Goal: Task Accomplishment & Management: Use online tool/utility

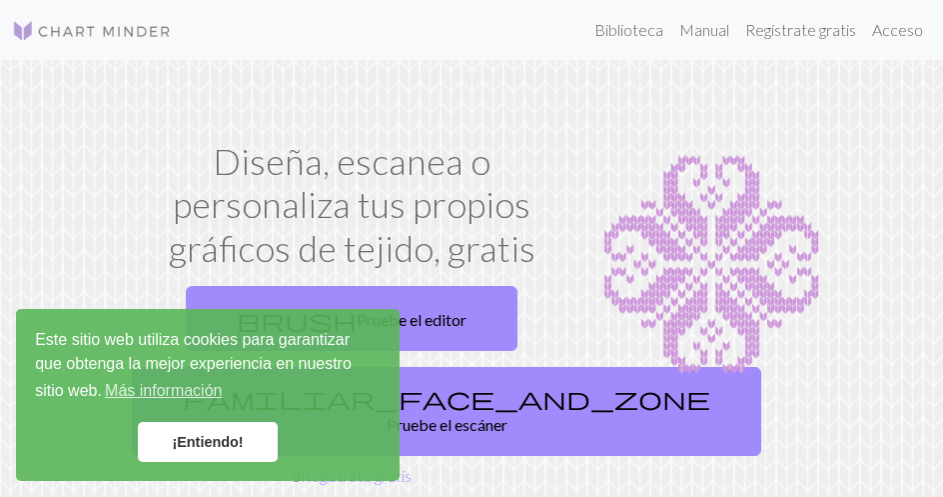
click at [206, 432] on link "¡Entiendo!" at bounding box center [208, 442] width 140 height 40
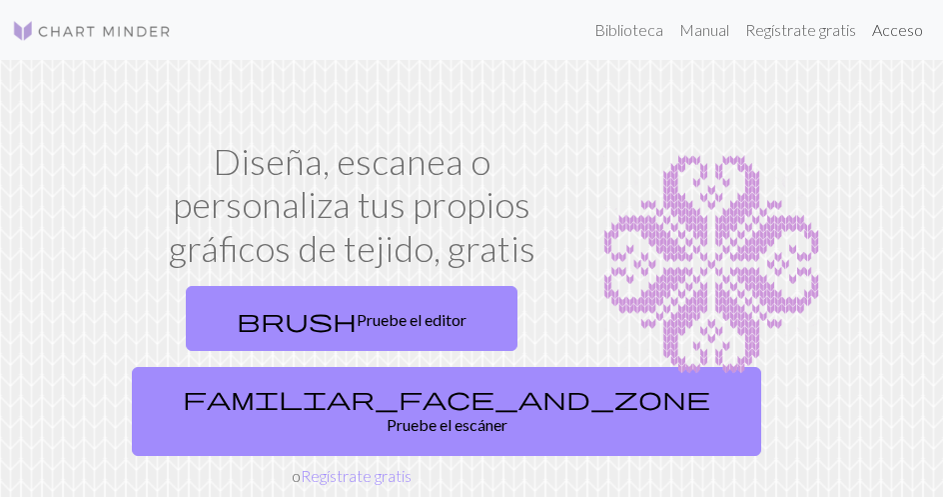
click at [916, 32] on font "Acceso" at bounding box center [897, 29] width 51 height 19
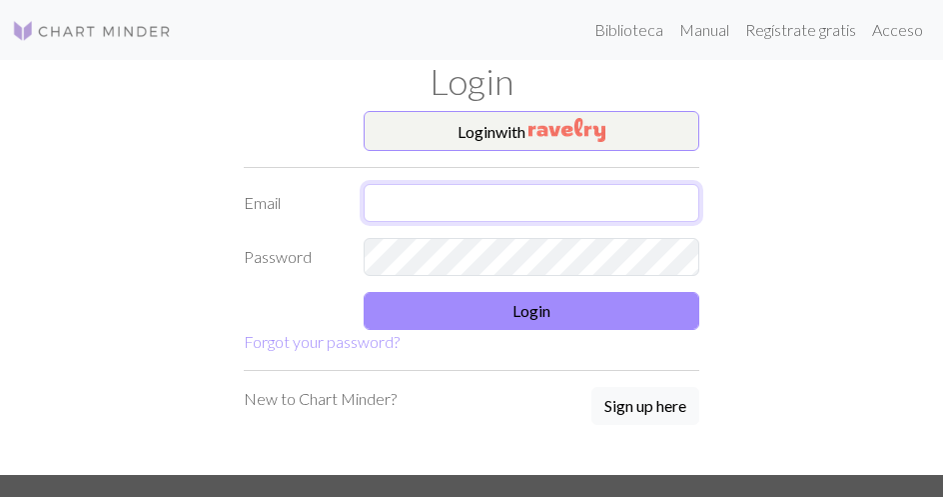
click at [584, 207] on input "text" at bounding box center [532, 203] width 336 height 38
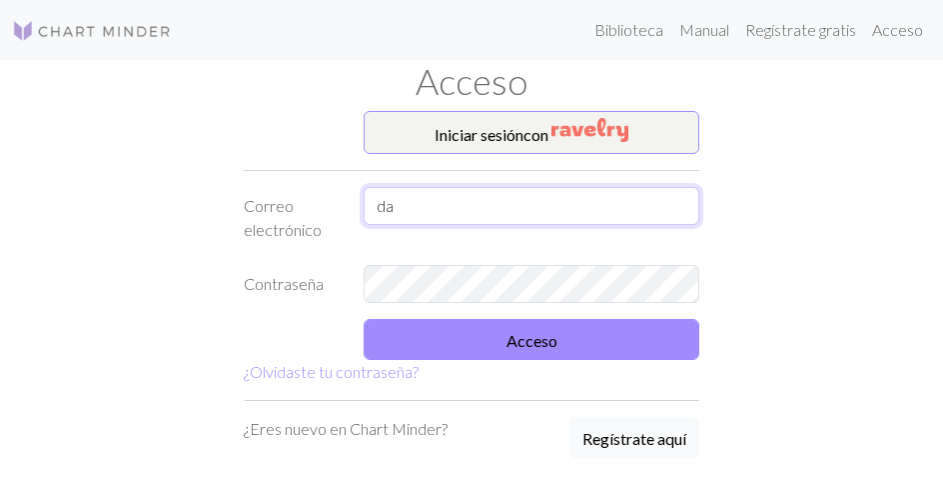
type input "da"
click at [602, 450] on button "Regístrate aquí" at bounding box center [635, 437] width 130 height 41
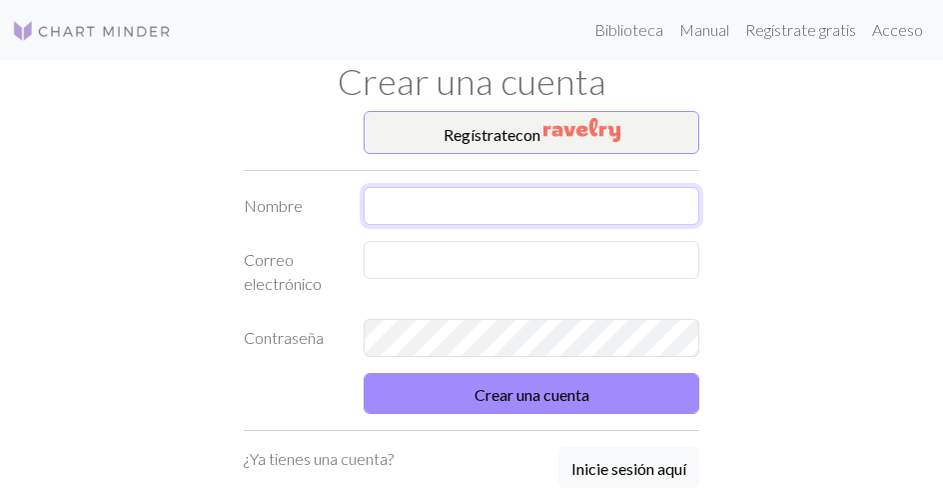
click at [524, 212] on input "text" at bounding box center [532, 206] width 336 height 38
type input "lin"
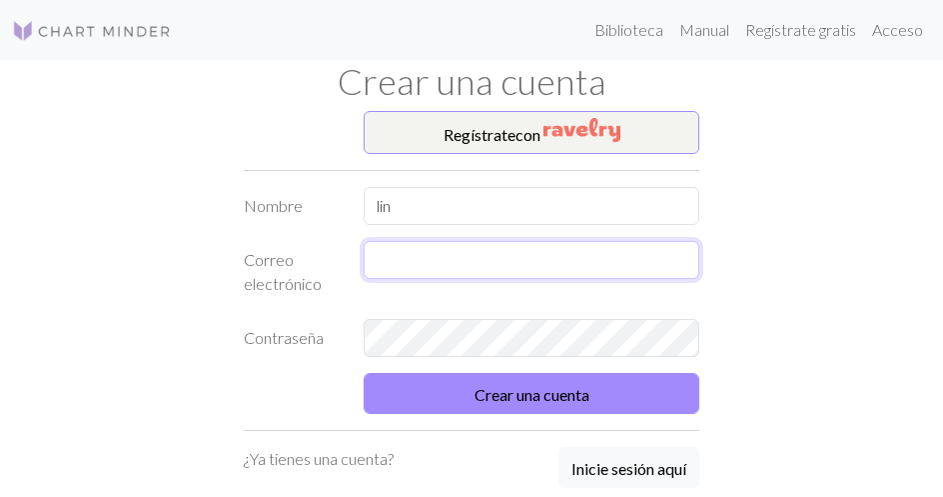
click at [491, 270] on input "text" at bounding box center [532, 260] width 336 height 38
type input "dayarlincrazy929@gmail.com"
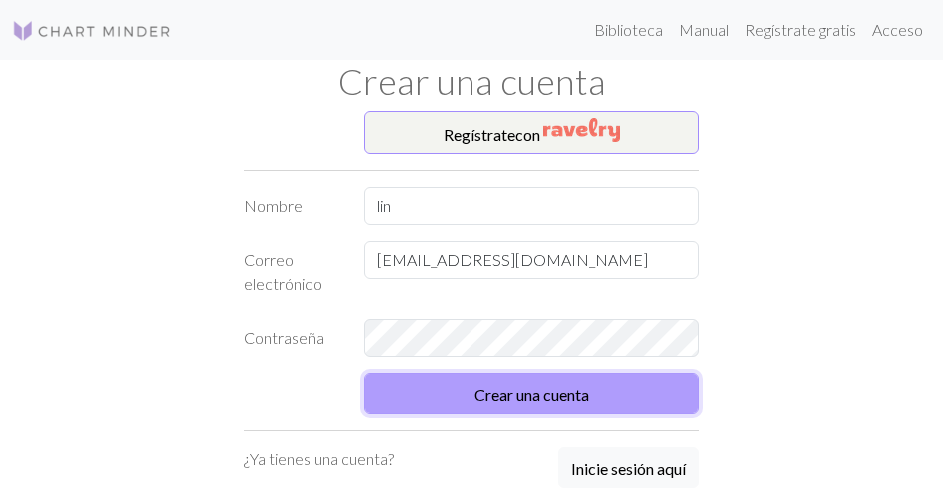
click at [511, 382] on button "Crear una cuenta" at bounding box center [532, 393] width 336 height 41
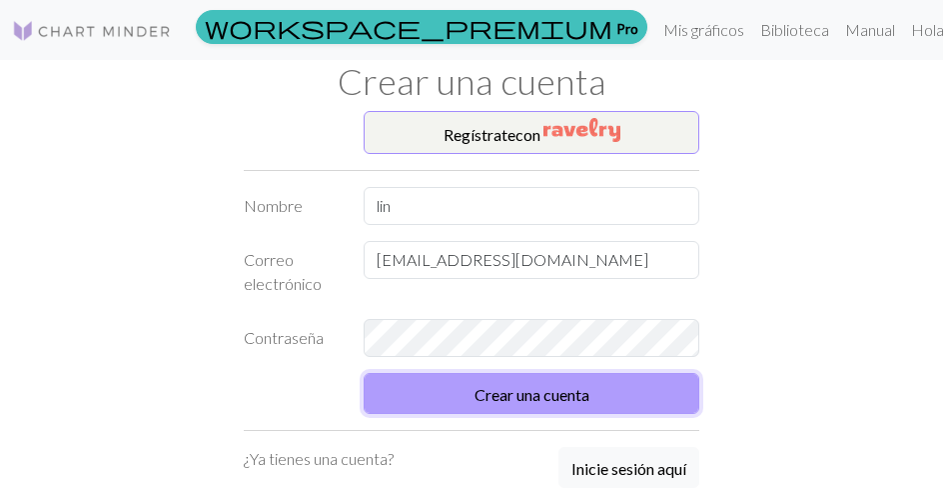
click at [511, 382] on button "Crear una cuenta" at bounding box center [532, 393] width 336 height 41
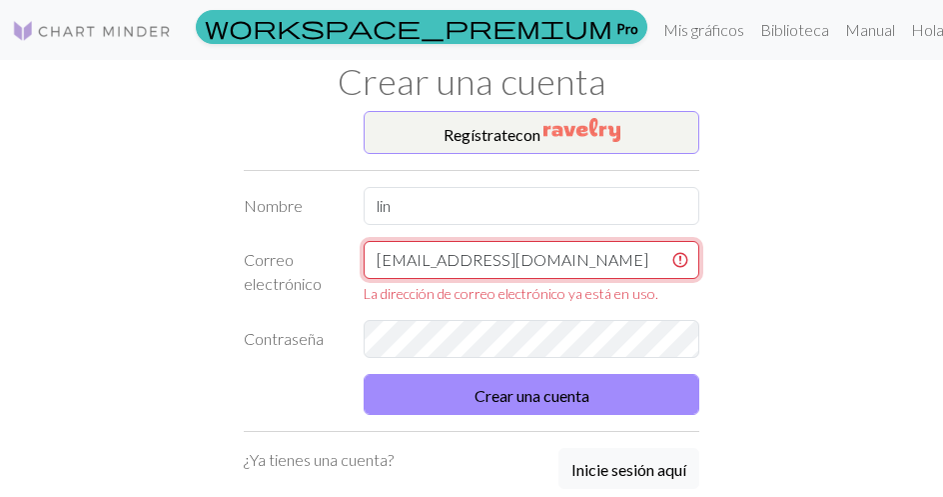
click at [611, 249] on input "dayarlincrazy929@gmail.com" at bounding box center [532, 260] width 336 height 38
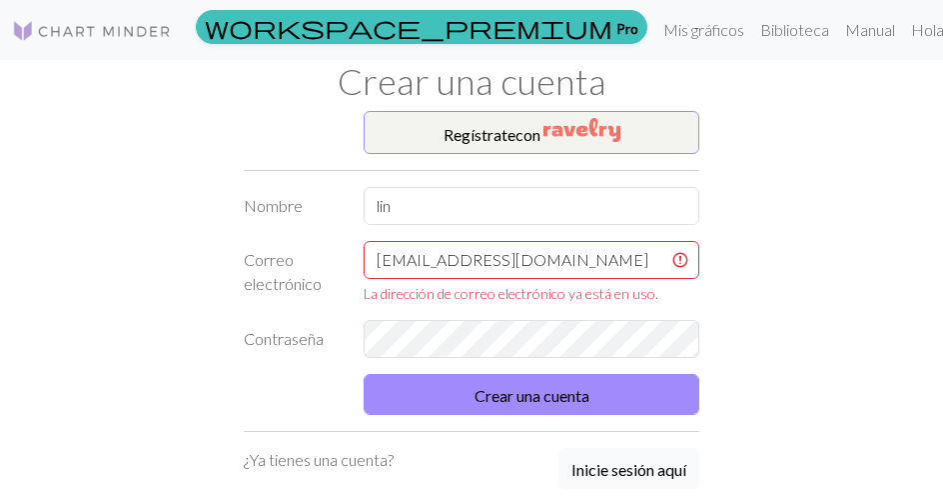
click at [618, 469] on font "Inicie sesión aquí" at bounding box center [629, 469] width 115 height 19
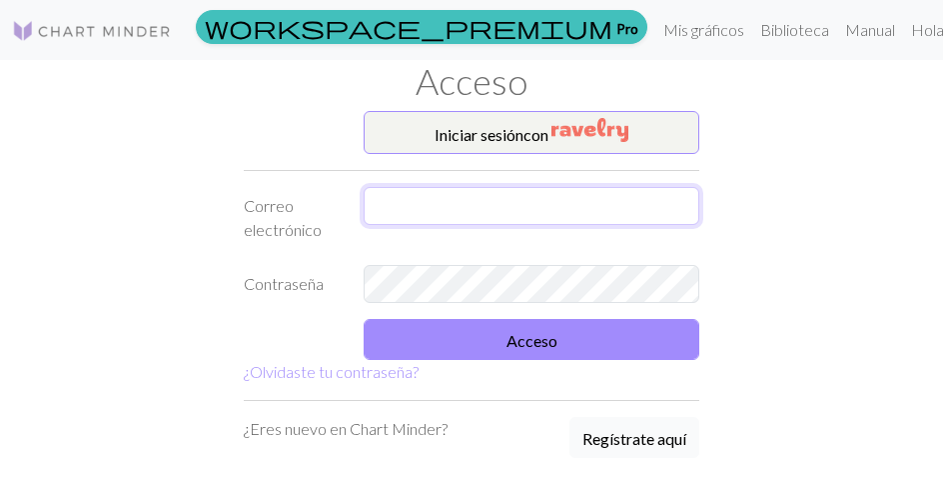
type input "dayarlincrazy929@gmail.com"
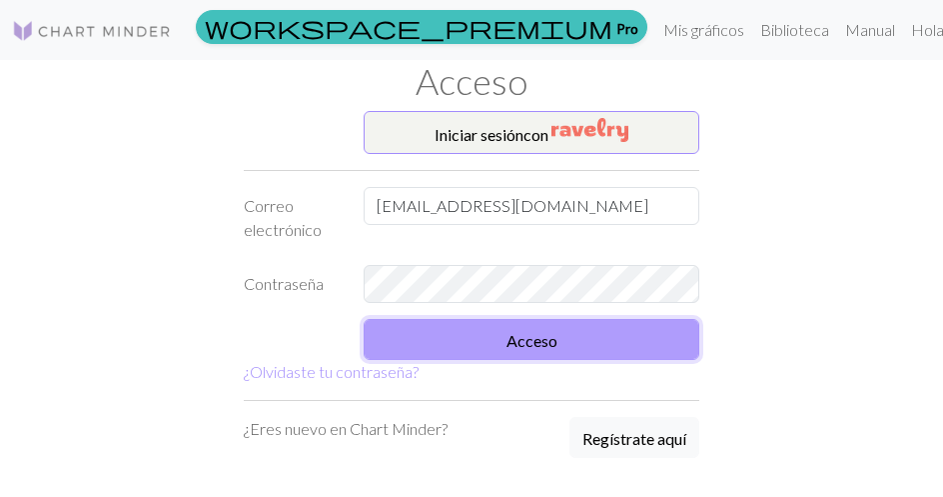
click at [508, 332] on font "Acceso" at bounding box center [532, 340] width 51 height 19
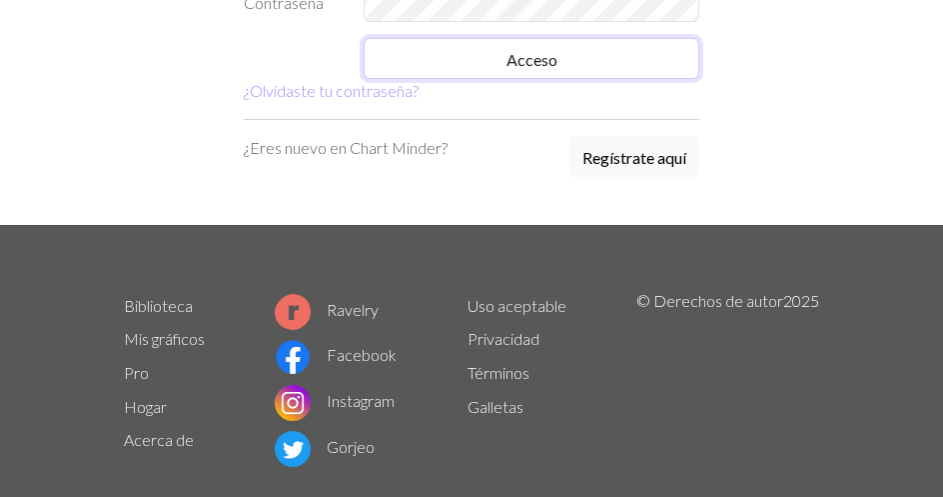
scroll to position [280, 0]
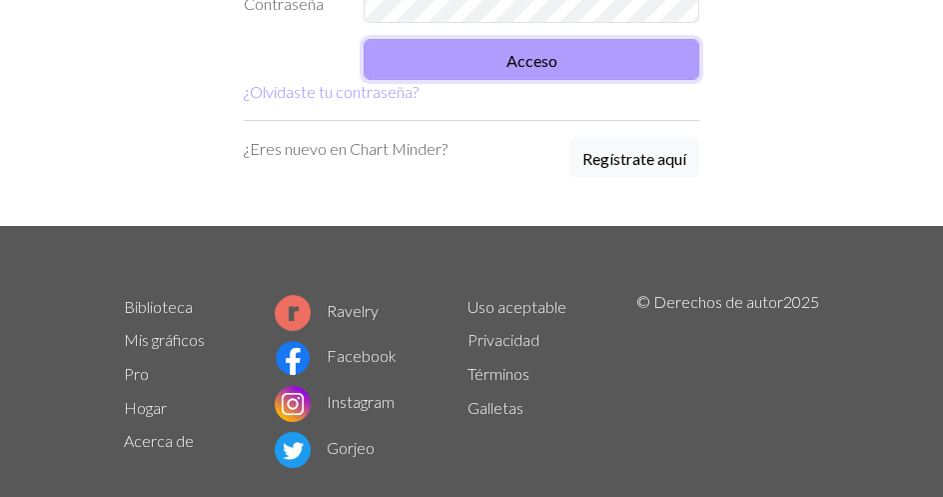
click at [556, 55] on font "Acceso" at bounding box center [532, 60] width 51 height 19
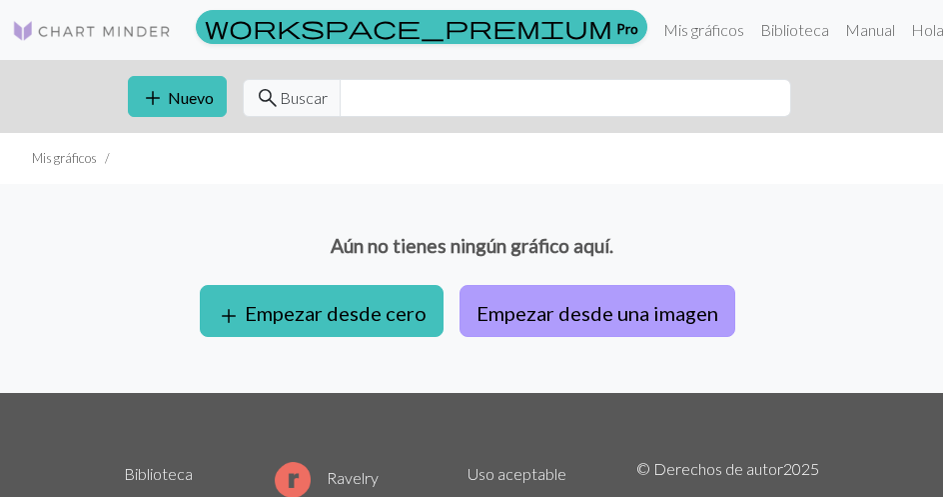
click at [644, 310] on font "Empezar desde una imagen" at bounding box center [598, 313] width 242 height 24
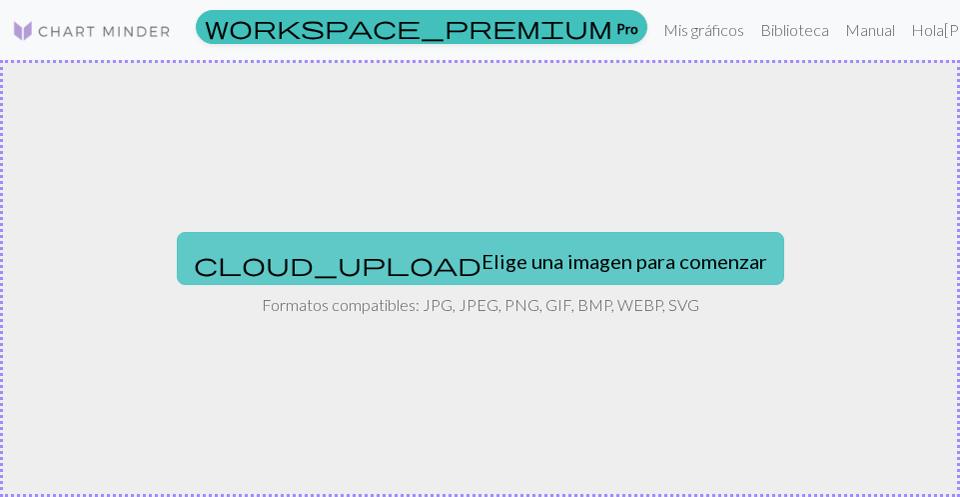
click at [578, 236] on button "cloud_upload Elige una imagen para comenzar" at bounding box center [480, 258] width 607 height 52
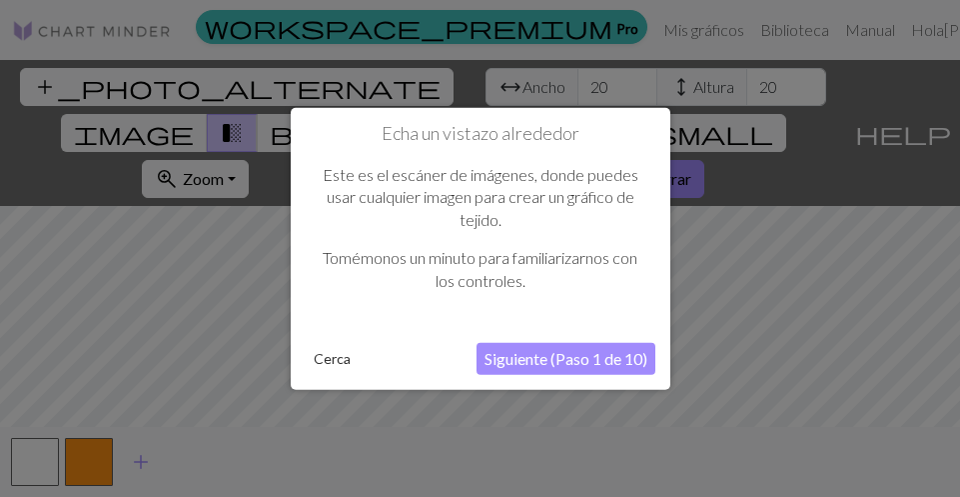
click at [513, 359] on font "Siguiente (Paso 1 de 10)" at bounding box center [566, 358] width 163 height 19
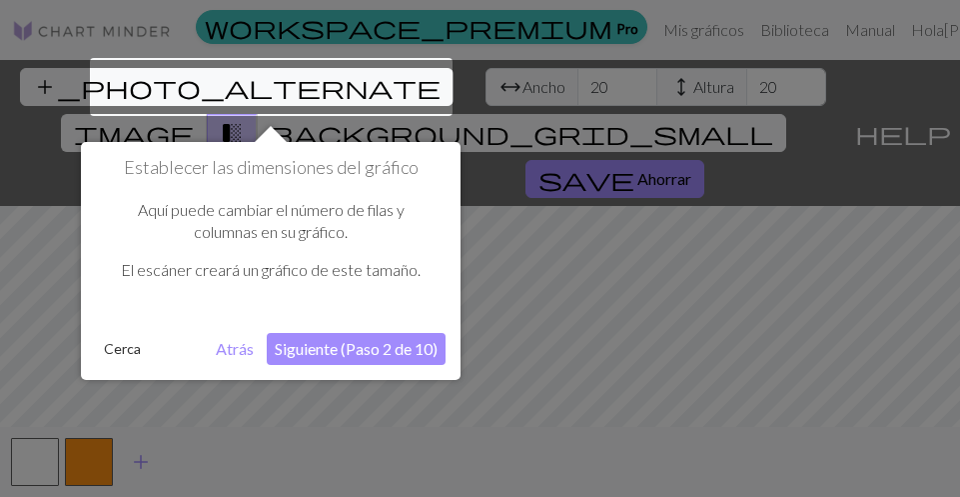
click at [393, 344] on font "Siguiente (Paso 2 de 10)" at bounding box center [356, 348] width 163 height 19
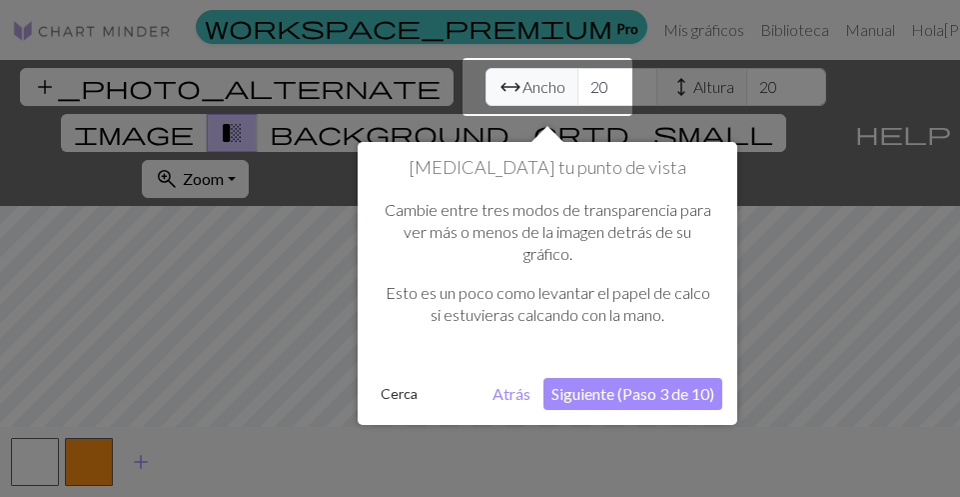
click at [571, 397] on font "Siguiente (Paso 3 de 10)" at bounding box center [633, 393] width 163 height 19
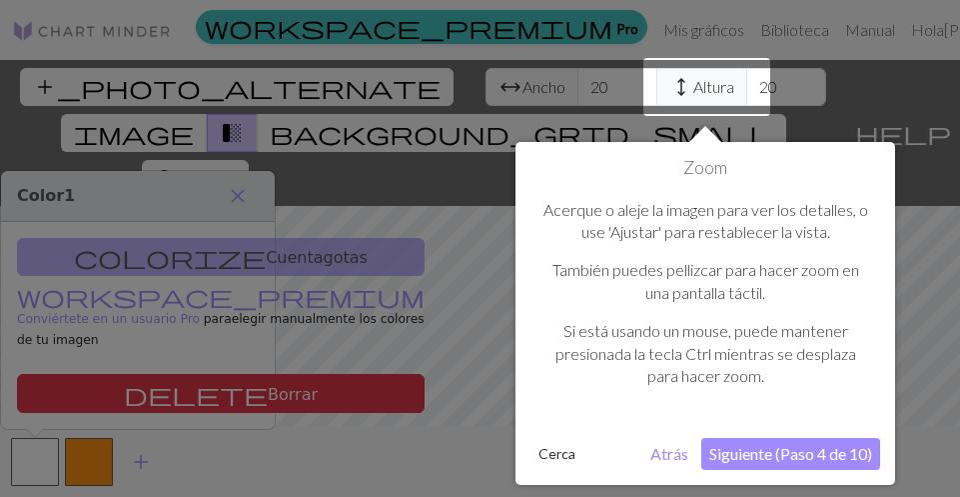
click at [767, 449] on font "Siguiente (Paso 4 de 10)" at bounding box center [790, 453] width 163 height 19
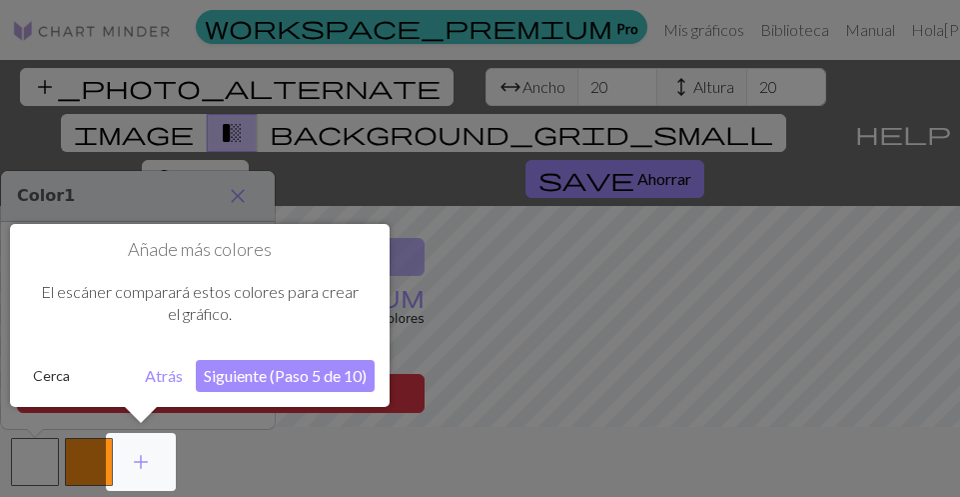
click at [317, 380] on font "Siguiente (Paso 5 de 10)" at bounding box center [285, 375] width 163 height 19
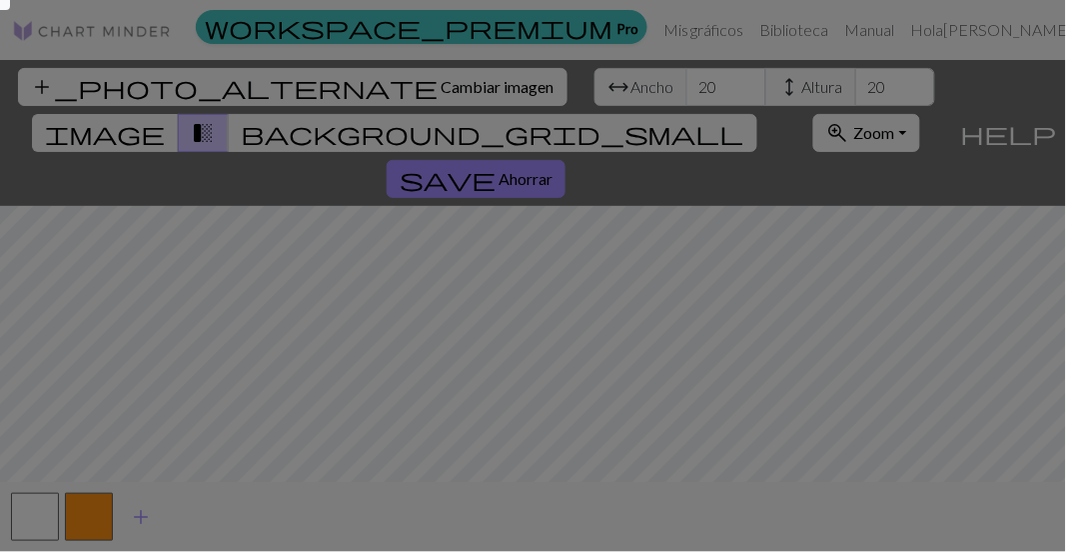
click at [4, 3] on div at bounding box center [0, 0] width 20 height 20
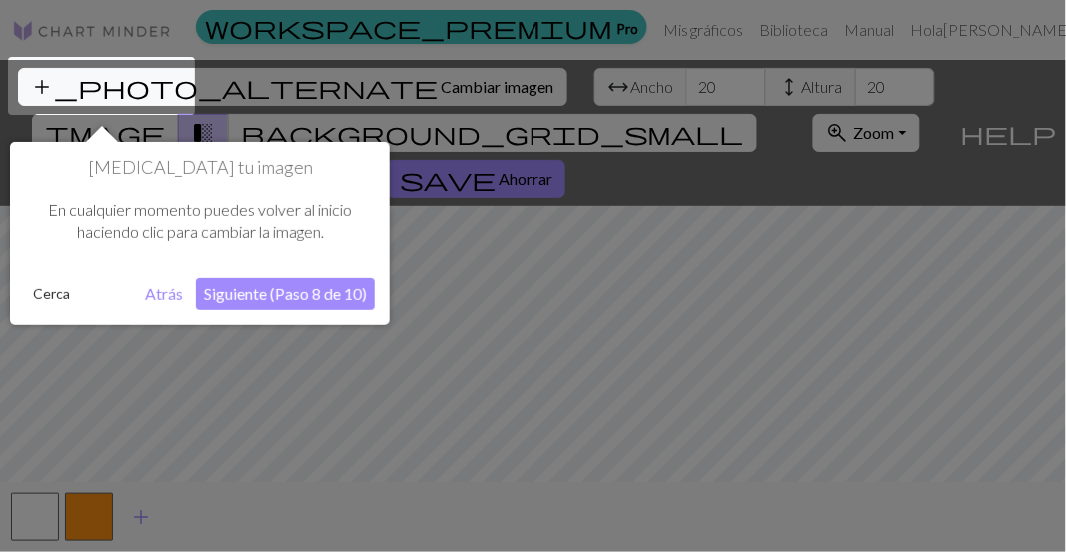
click at [250, 292] on font "Siguiente (Paso 8 de 10)" at bounding box center [285, 293] width 163 height 19
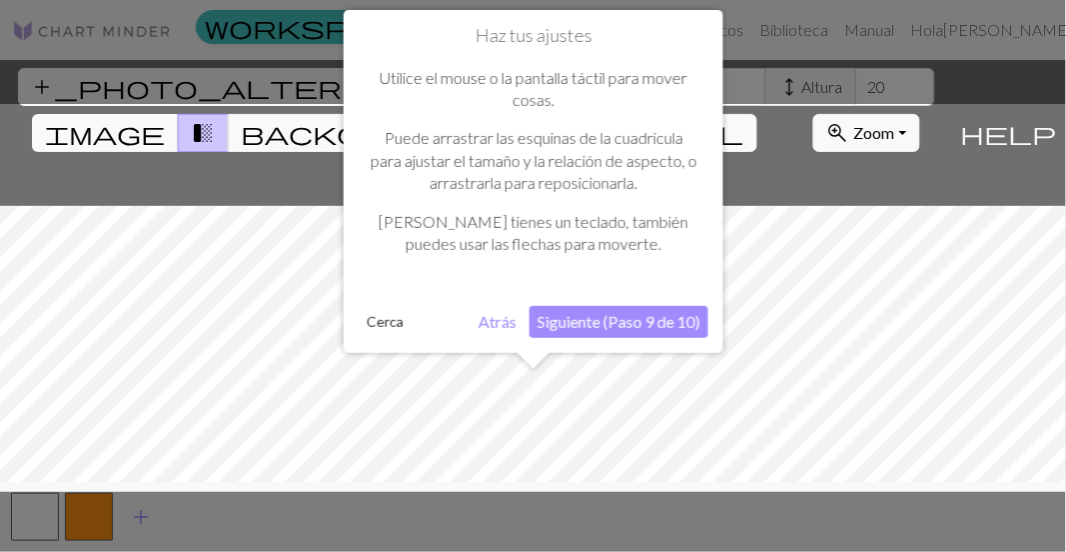
click at [634, 315] on font "Siguiente (Paso 9 de 10)" at bounding box center [619, 321] width 163 height 19
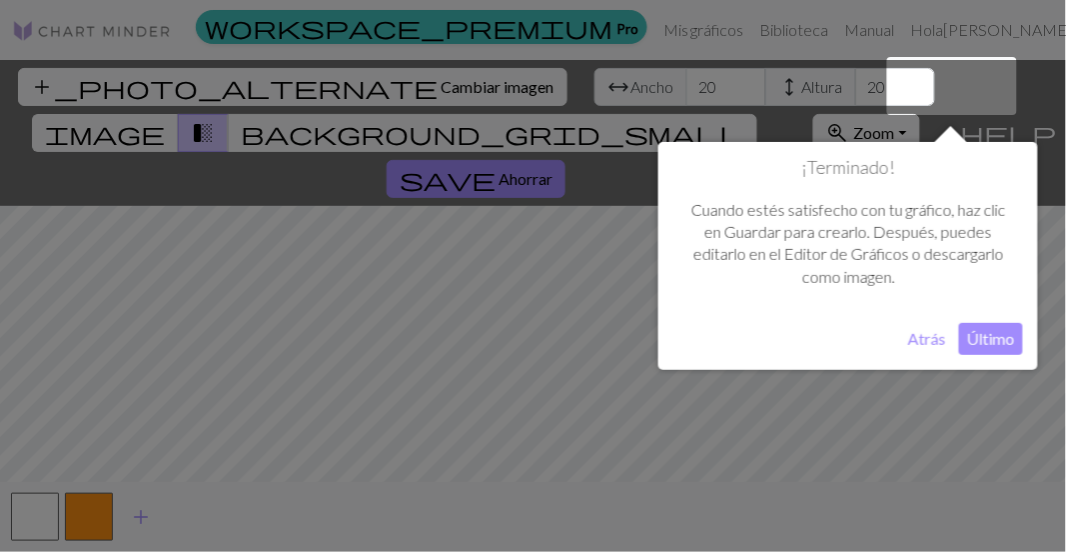
click at [942, 342] on font "Último" at bounding box center [991, 338] width 48 height 19
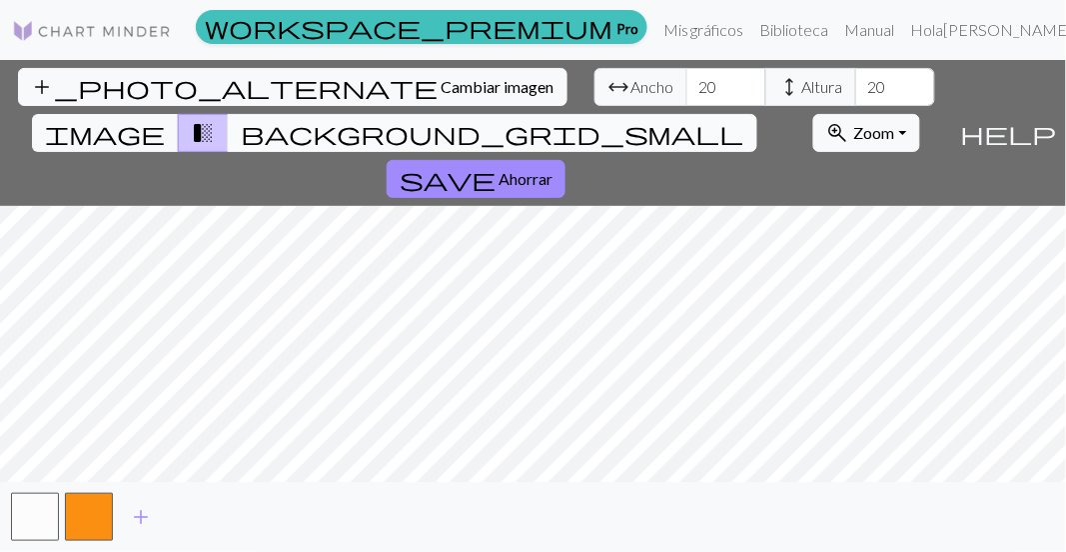
click at [697, 119] on span "background_grid_small" at bounding box center [493, 133] width 504 height 28
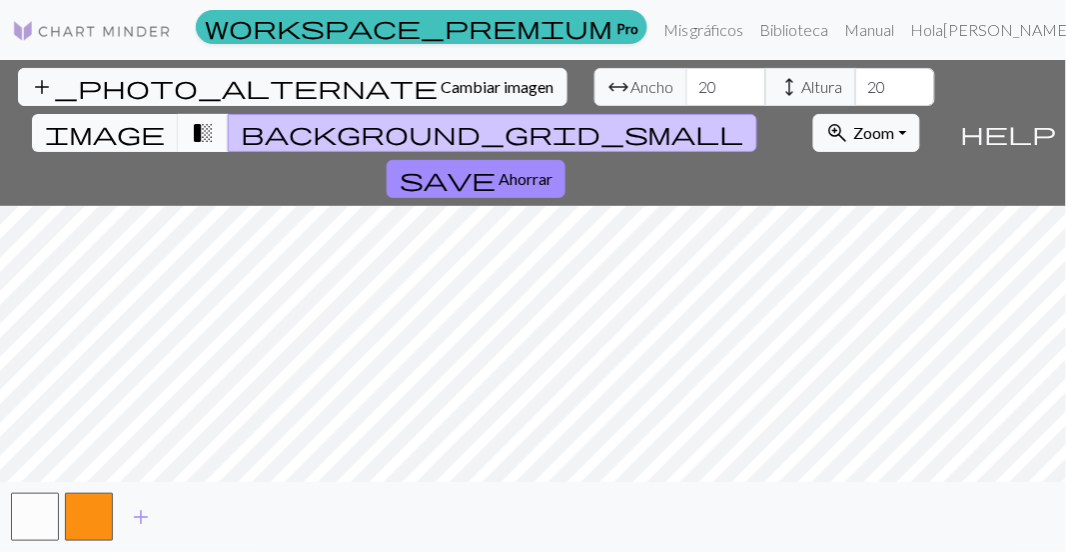
click at [215, 119] on span "transition_fade" at bounding box center [203, 133] width 24 height 28
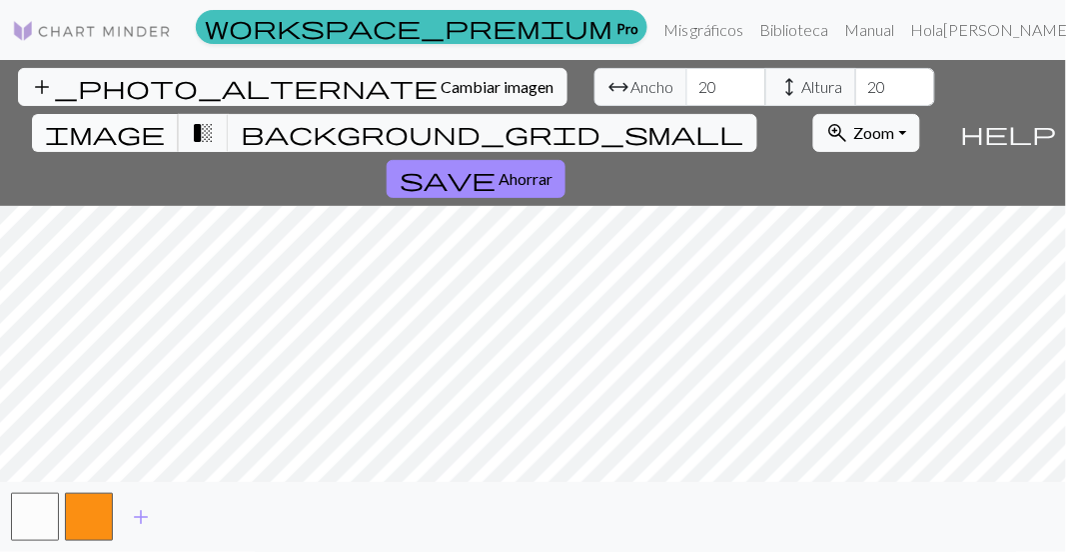
click at [165, 119] on span "image" at bounding box center [105, 133] width 120 height 28
click at [215, 119] on span "transition_fade" at bounding box center [203, 133] width 24 height 28
click at [165, 119] on span "image" at bounding box center [105, 133] width 120 height 28
click at [686, 87] on input "20" at bounding box center [726, 87] width 80 height 38
type input "29"
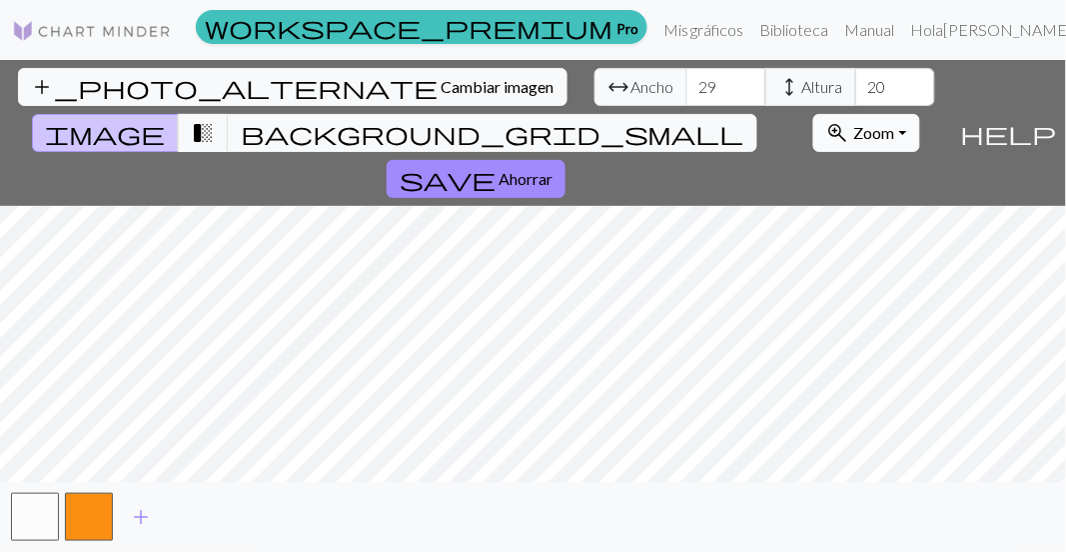
click at [813, 114] on button "zoom_in Zoom Zoom" at bounding box center [866, 133] width 107 height 38
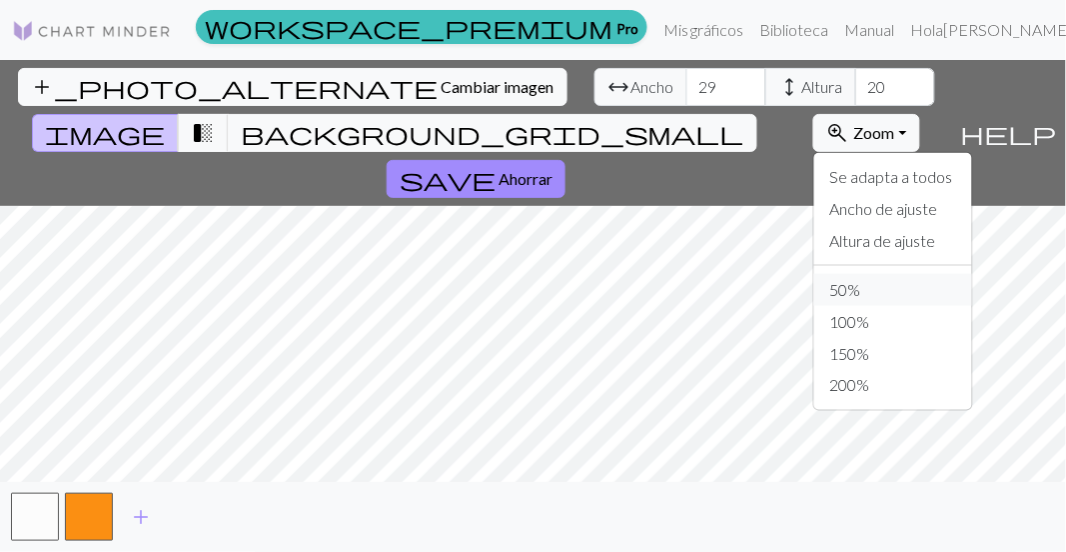
click at [830, 280] on font "50%" at bounding box center [845, 289] width 31 height 19
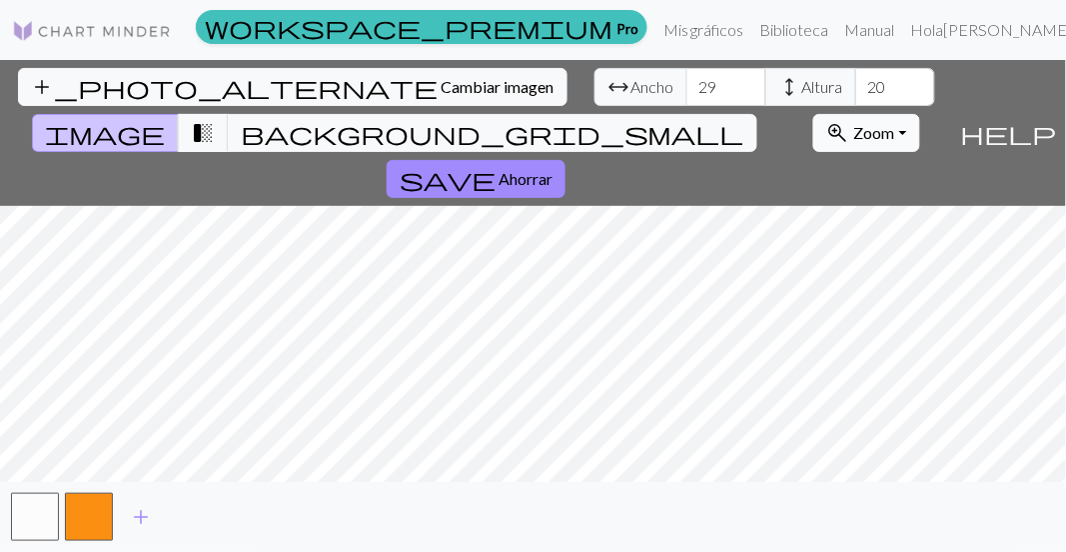
click at [813, 114] on button "zoom_in Zoom Zoom" at bounding box center [866, 133] width 107 height 38
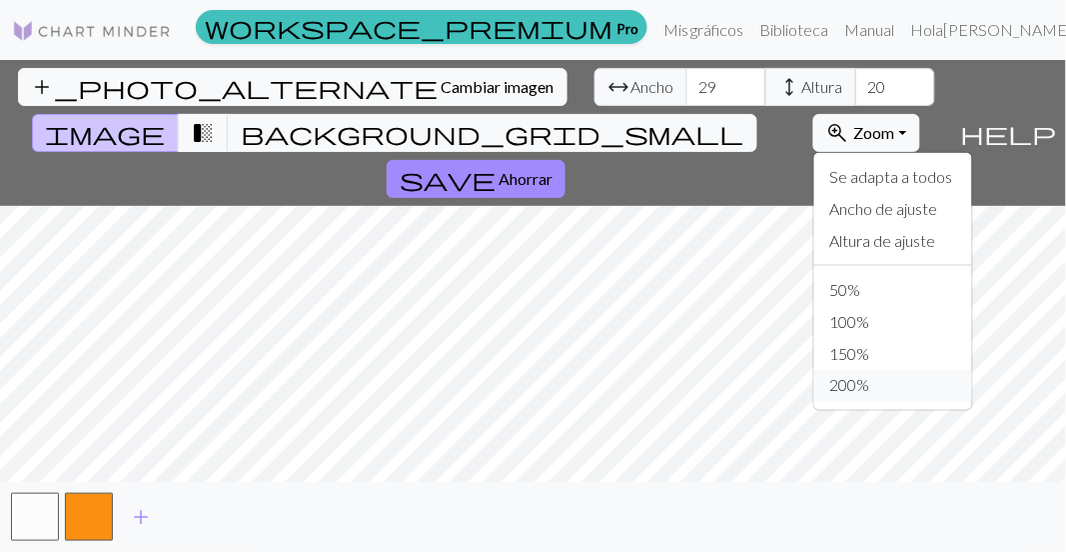
click at [830, 376] on font "200%" at bounding box center [850, 385] width 40 height 19
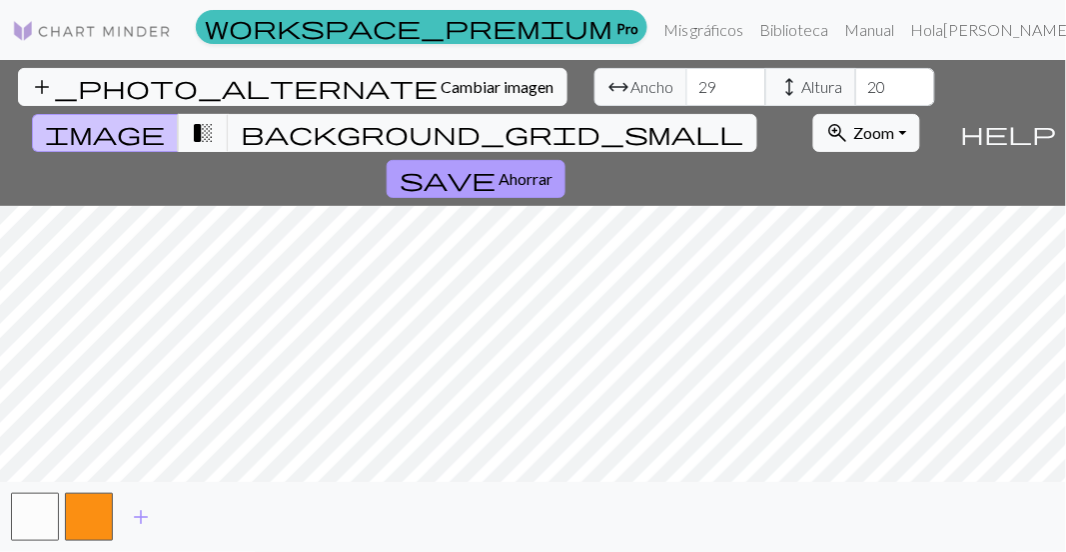
click at [553, 169] on font "Ahorrar" at bounding box center [526, 178] width 54 height 19
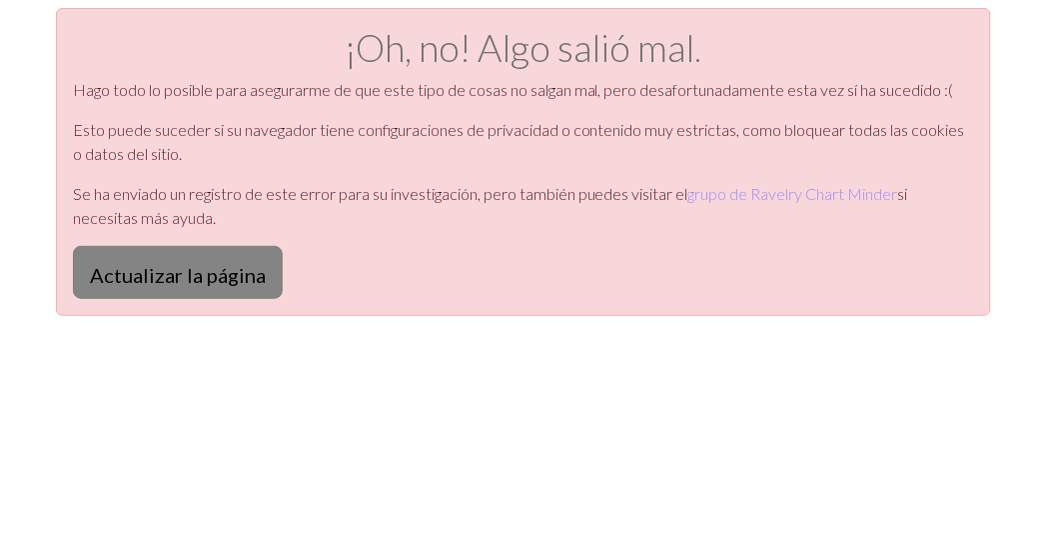
click at [156, 260] on font "Actualizar la página" at bounding box center [178, 272] width 176 height 24
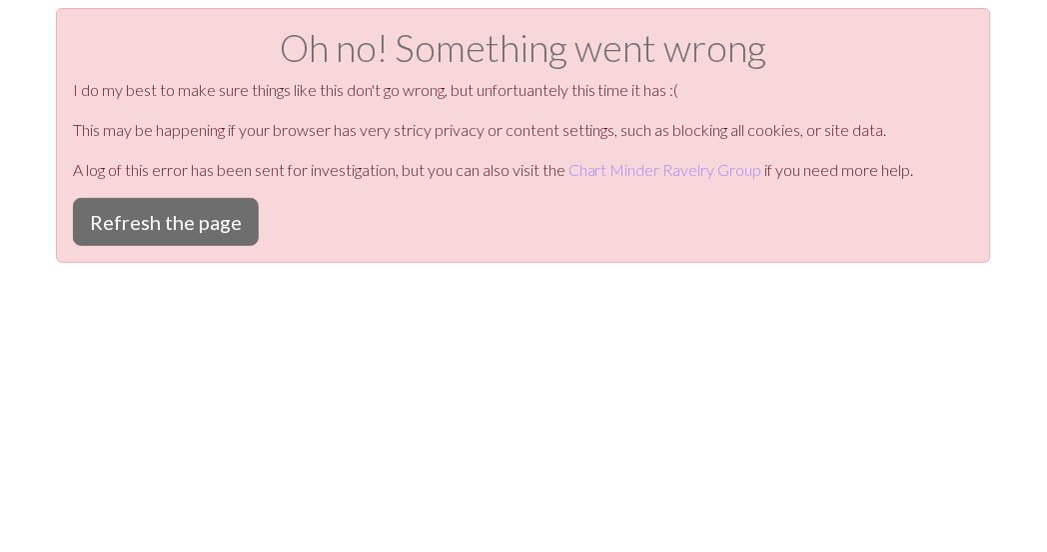
click at [385, 381] on div "Oh no! Something went wrong I do my best to make sure things like this don't go…" at bounding box center [523, 284] width 1047 height 552
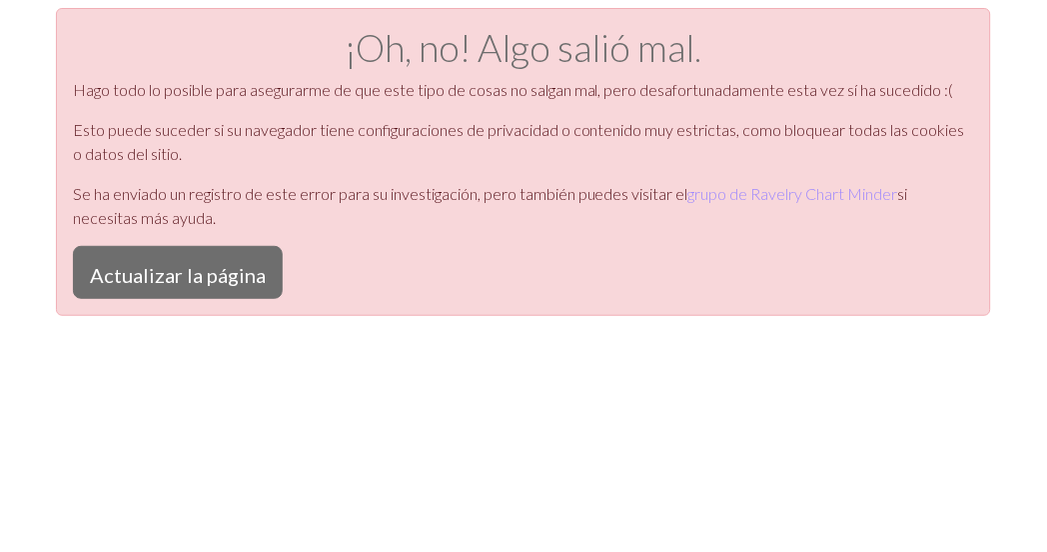
click at [170, 308] on div "¡Oh, no! Algo salió mal. Hago todo lo posible para asegurarme de que este tipo …" at bounding box center [523, 162] width 935 height 308
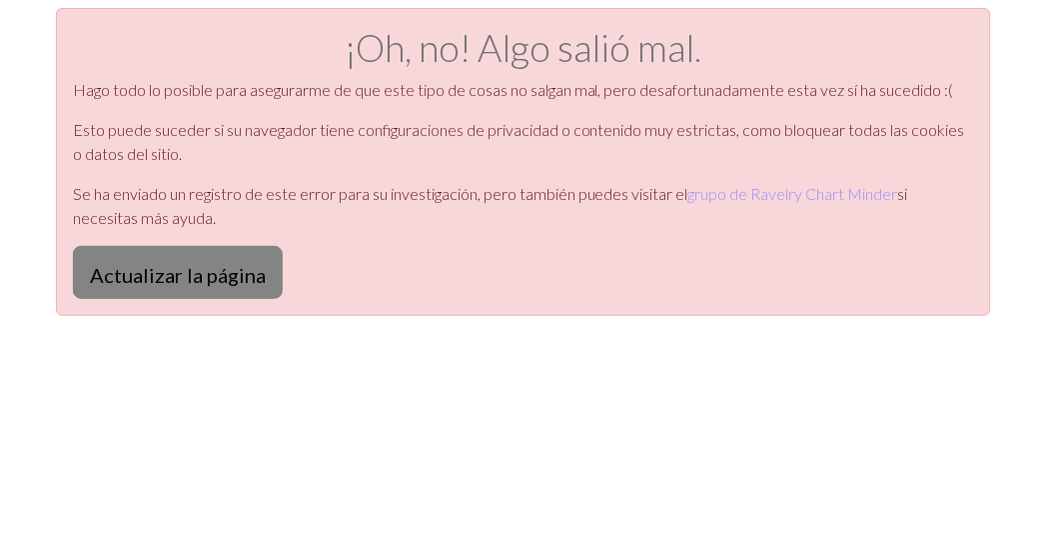
click at [162, 275] on font "Actualizar la página" at bounding box center [178, 275] width 176 height 24
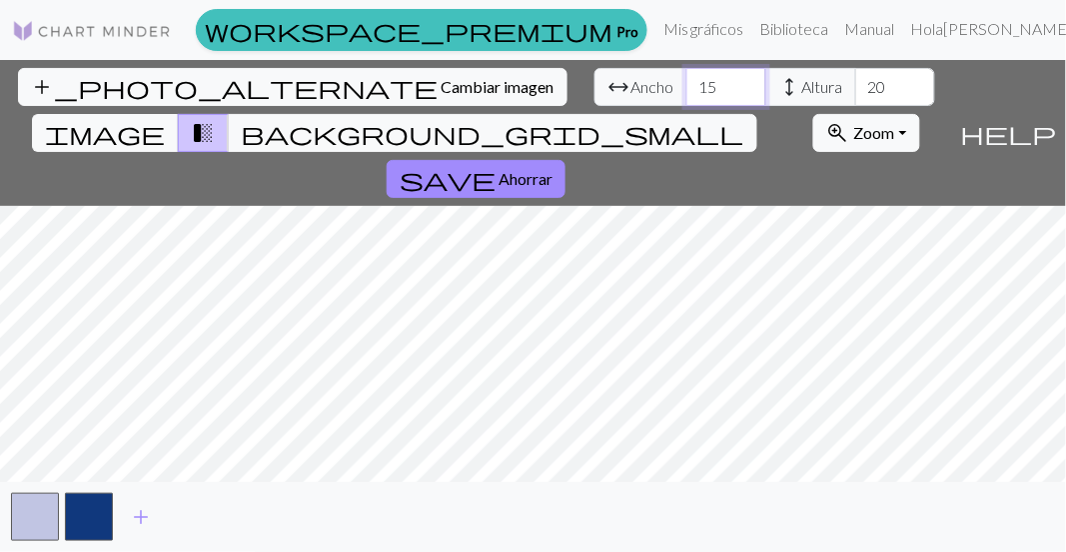
drag, startPoint x: 352, startPoint y: 87, endPoint x: 313, endPoint y: 95, distance: 39.8
click at [686, 95] on input "15" at bounding box center [726, 87] width 80 height 38
type input "29"
click at [229, 114] on button "transition_fade" at bounding box center [203, 133] width 51 height 38
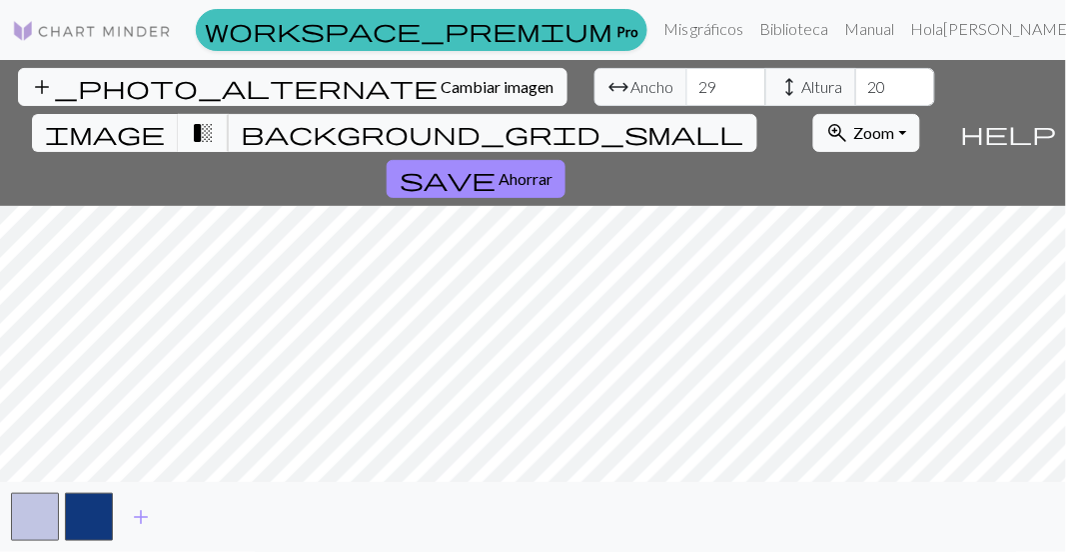
click at [229, 114] on button "transition_fade" at bounding box center [203, 133] width 51 height 38
click at [706, 119] on span "background_grid_small" at bounding box center [493, 133] width 504 height 28
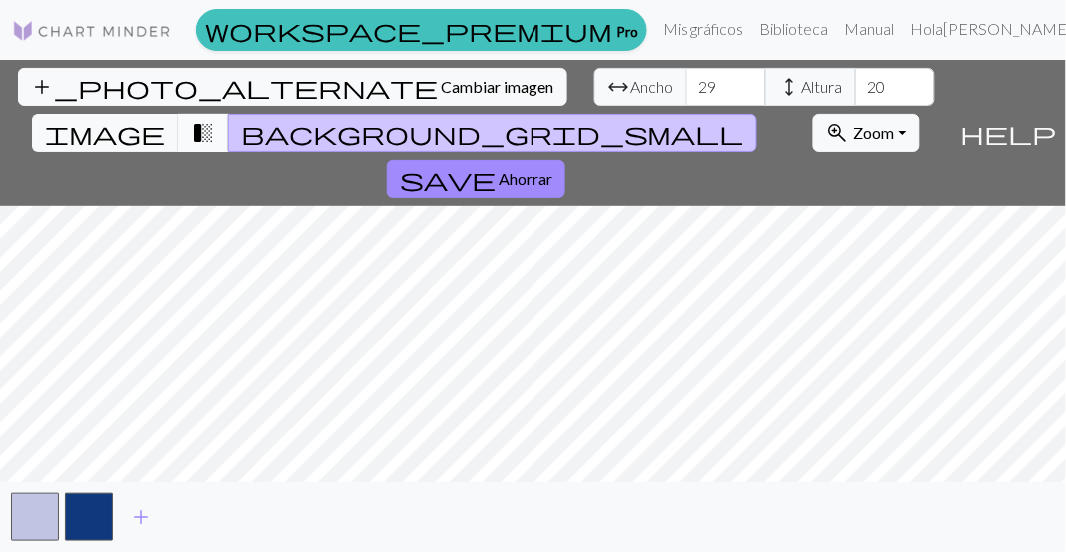
click at [215, 119] on span "transition_fade" at bounding box center [203, 133] width 24 height 28
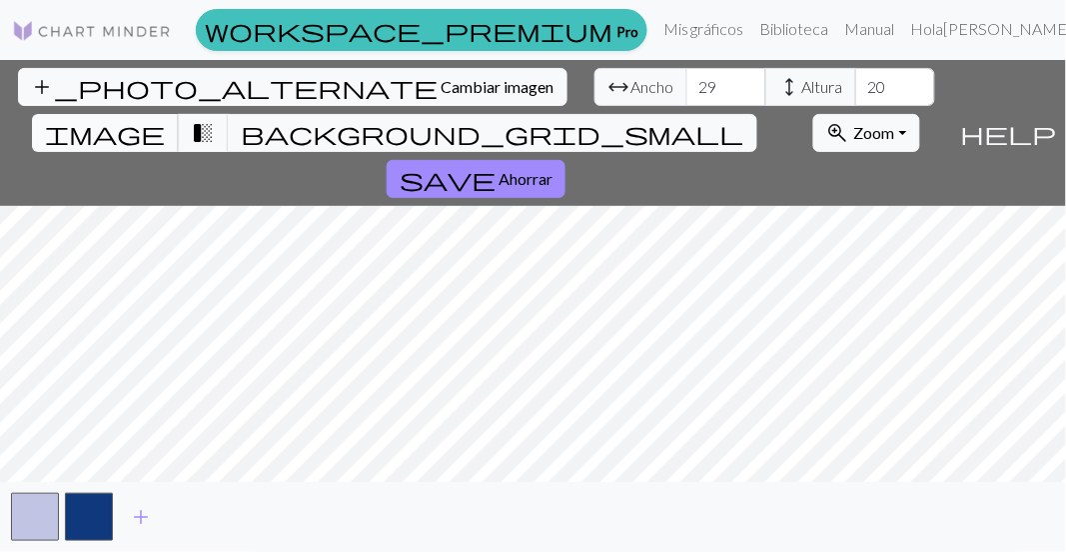
click at [165, 119] on span "image" at bounding box center [105, 133] width 120 height 28
click at [86, 545] on div "add" at bounding box center [533, 517] width 1066 height 70
click at [94, 514] on button "button" at bounding box center [89, 517] width 48 height 48
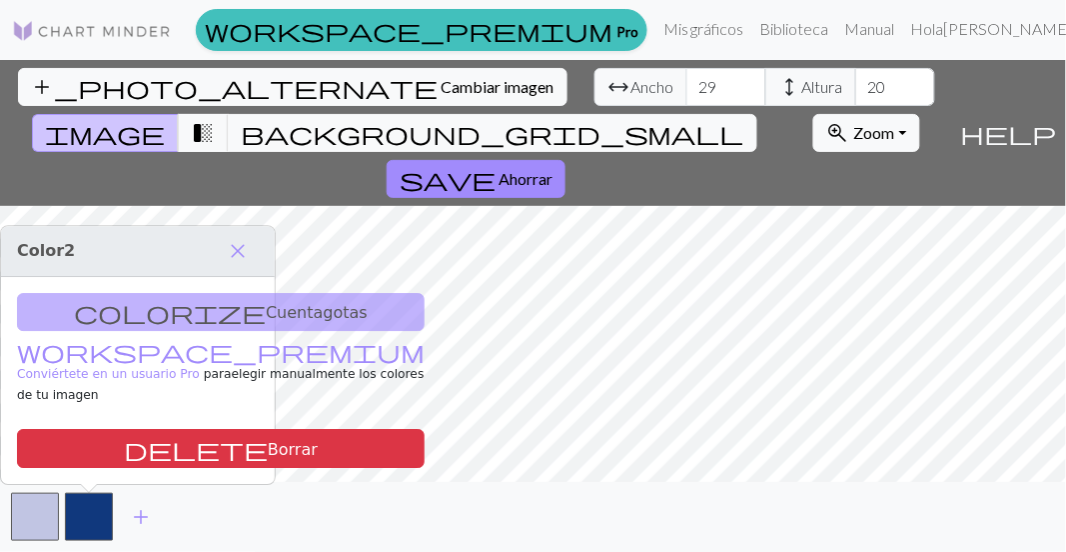
click at [140, 332] on div "colorize Cuentagotas workspace_premium Conviértete en un usuario Pro para elegi…" at bounding box center [138, 381] width 274 height 208
click at [238, 265] on span "close" at bounding box center [238, 251] width 24 height 28
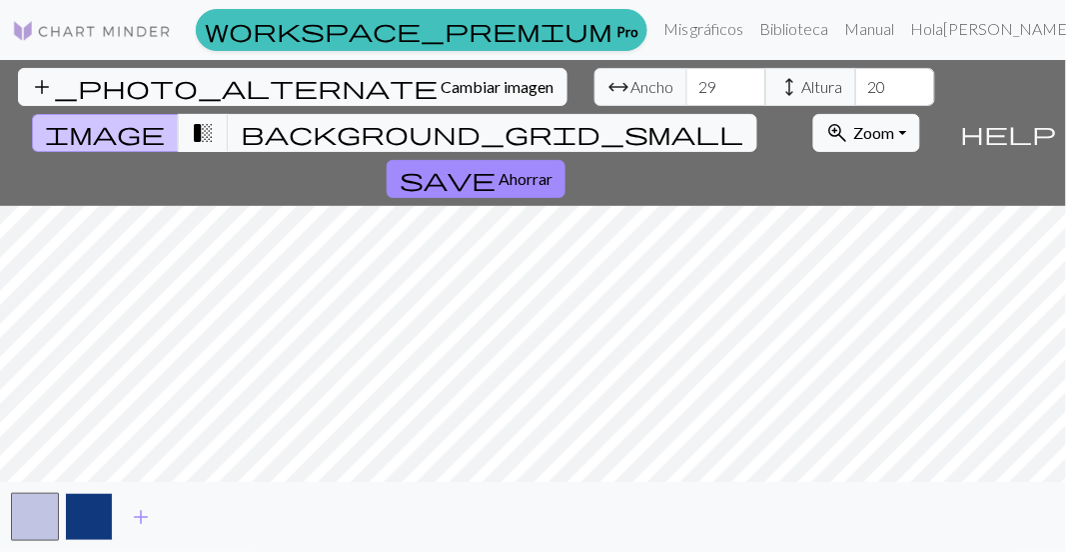
click at [92, 521] on button "button" at bounding box center [89, 517] width 48 height 48
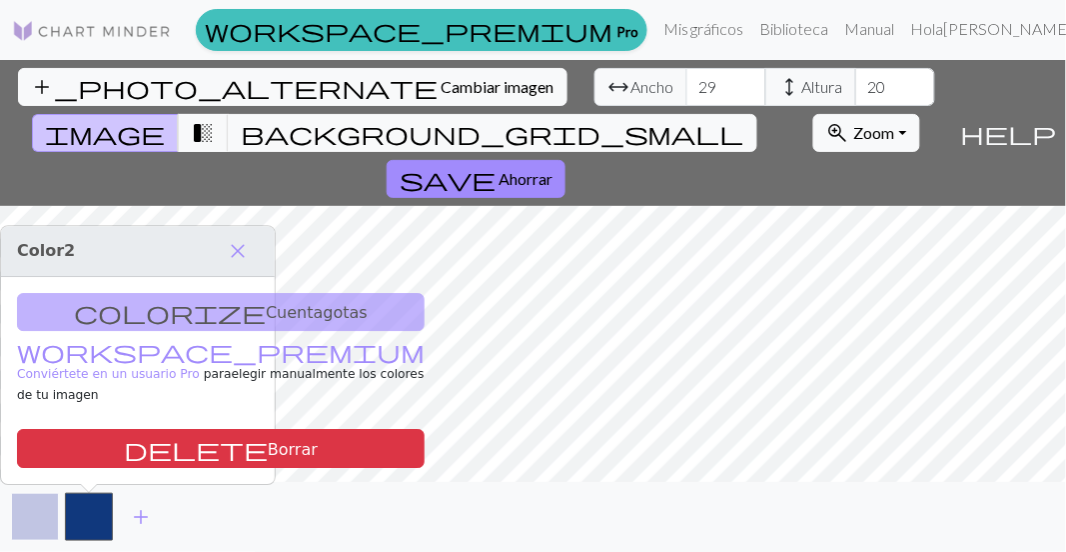
click at [40, 518] on button "button" at bounding box center [35, 517] width 48 height 48
click at [129, 505] on span "add" at bounding box center [141, 517] width 24 height 28
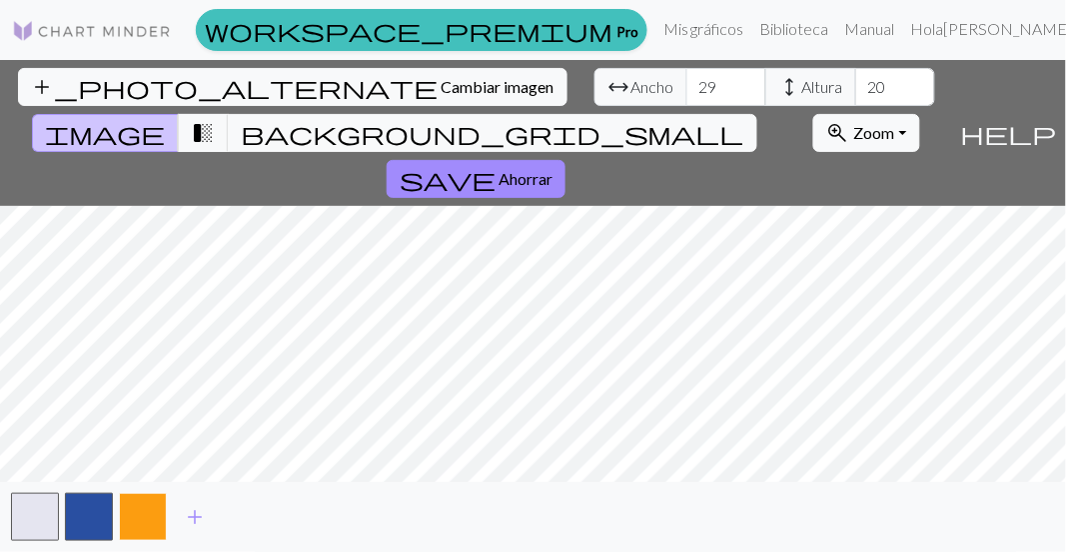
click at [144, 502] on button "button" at bounding box center [143, 517] width 48 height 48
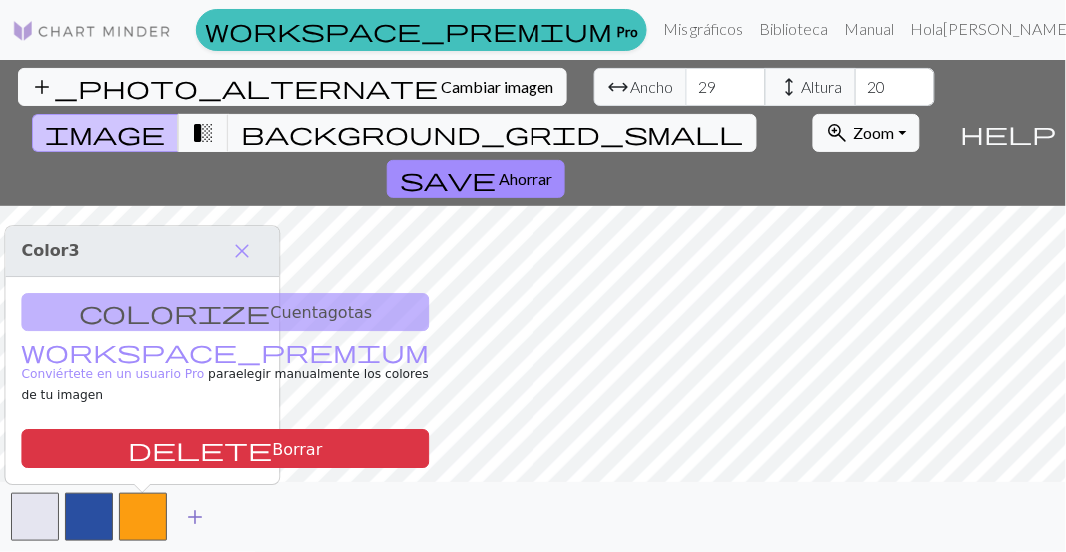
click at [191, 508] on span "add" at bounding box center [195, 517] width 24 height 28
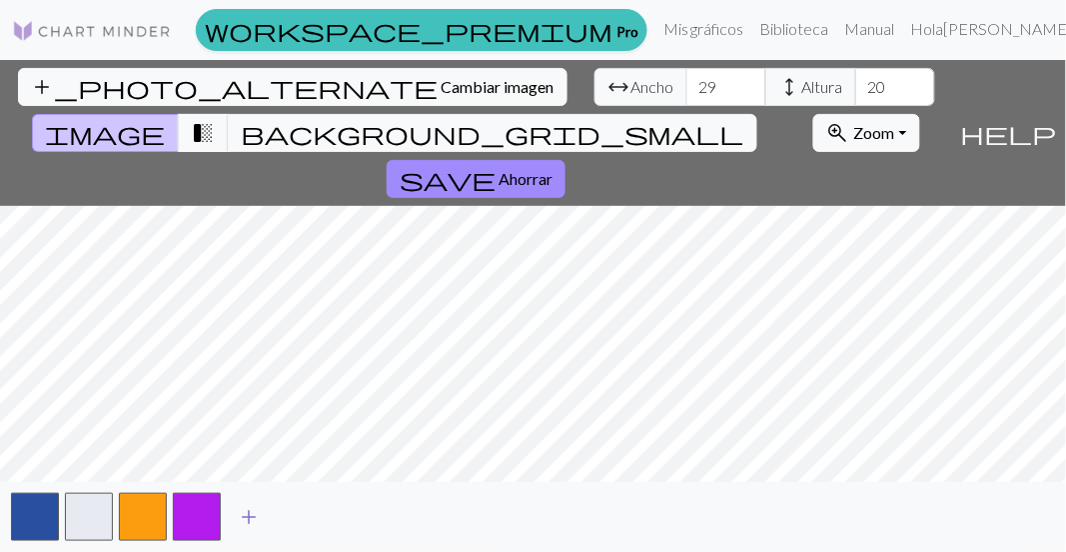
click at [237, 503] on span "add" at bounding box center [249, 517] width 24 height 28
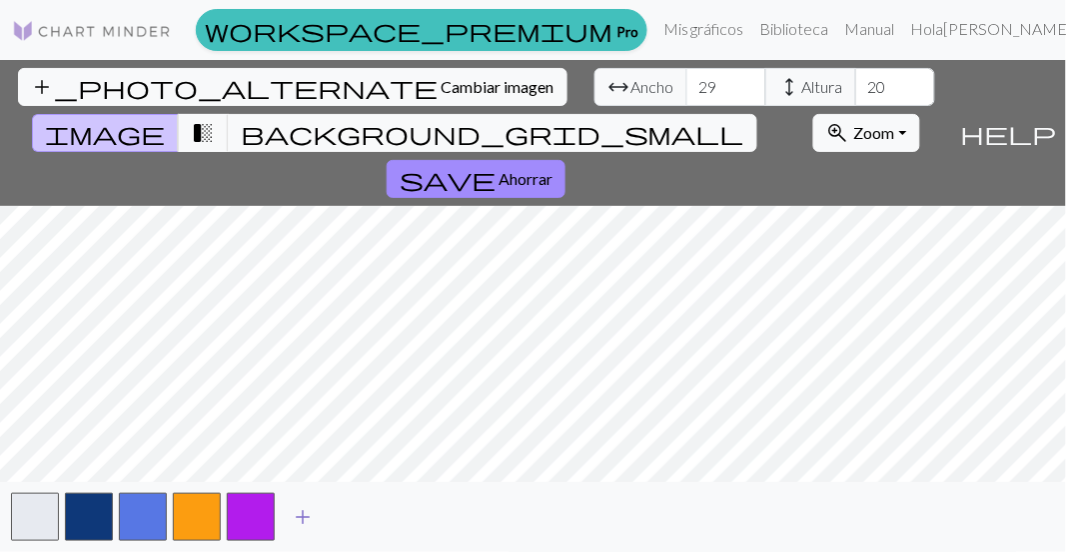
click at [315, 510] on button "add" at bounding box center [303, 517] width 50 height 38
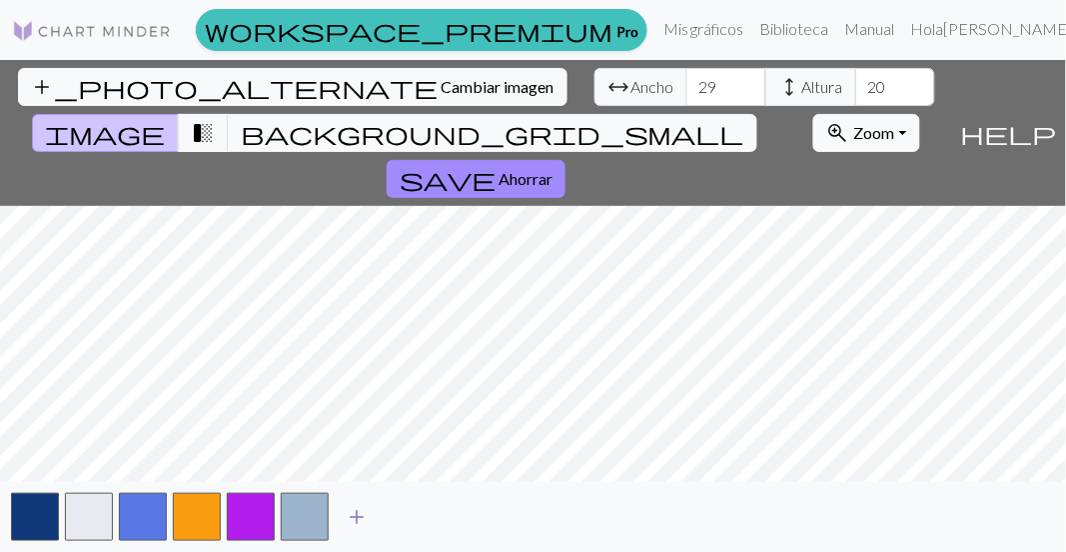
click at [363, 507] on span "add" at bounding box center [357, 517] width 24 height 28
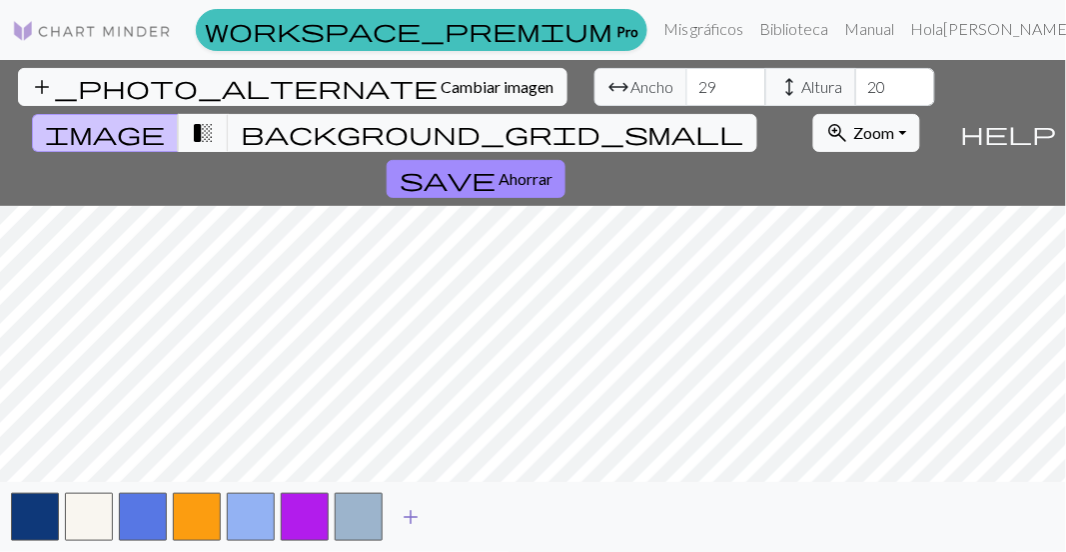
click at [415, 515] on span "add" at bounding box center [411, 517] width 24 height 28
click at [465, 518] on span "add" at bounding box center [465, 517] width 24 height 28
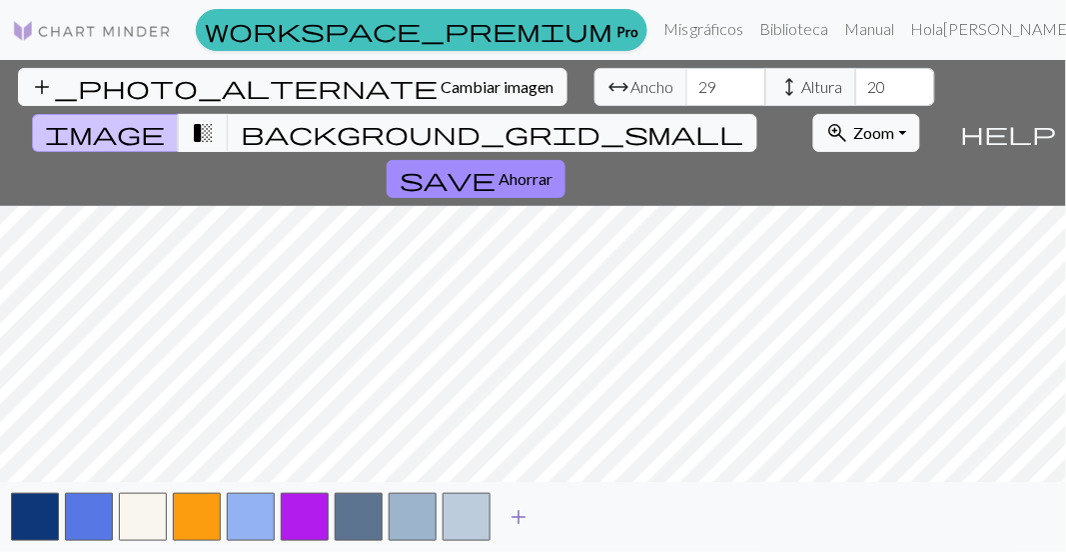
click at [526, 523] on span "add" at bounding box center [519, 517] width 24 height 28
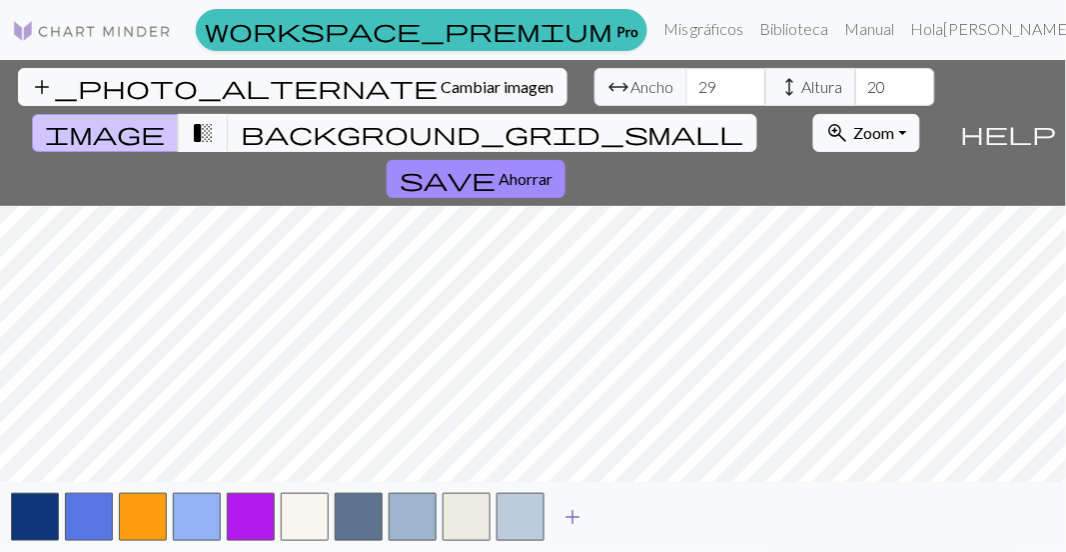
click at [568, 511] on span "add" at bounding box center [573, 517] width 24 height 28
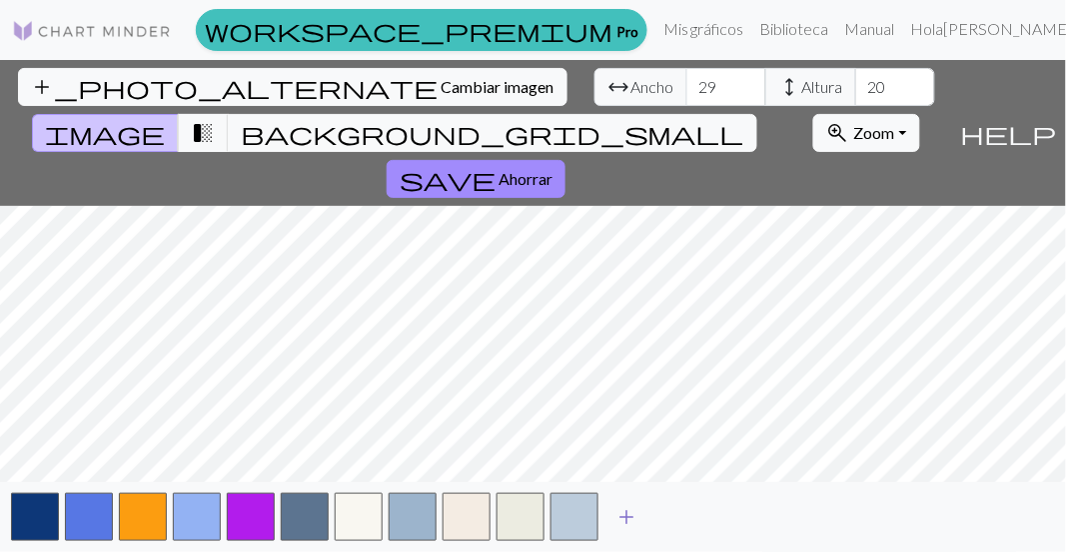
click at [632, 523] on span "add" at bounding box center [626, 517] width 24 height 28
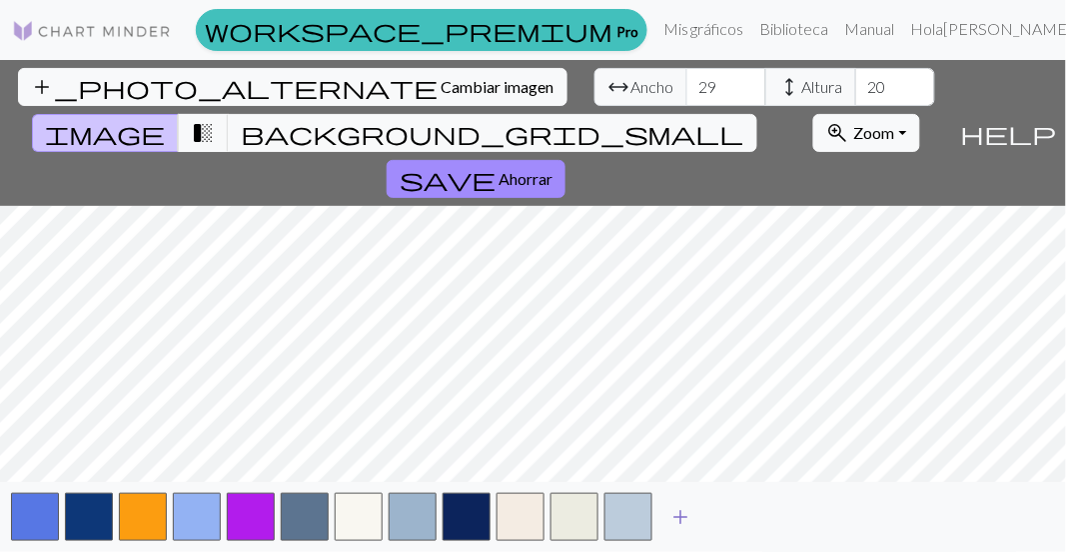
click at [685, 511] on span "add" at bounding box center [680, 517] width 24 height 28
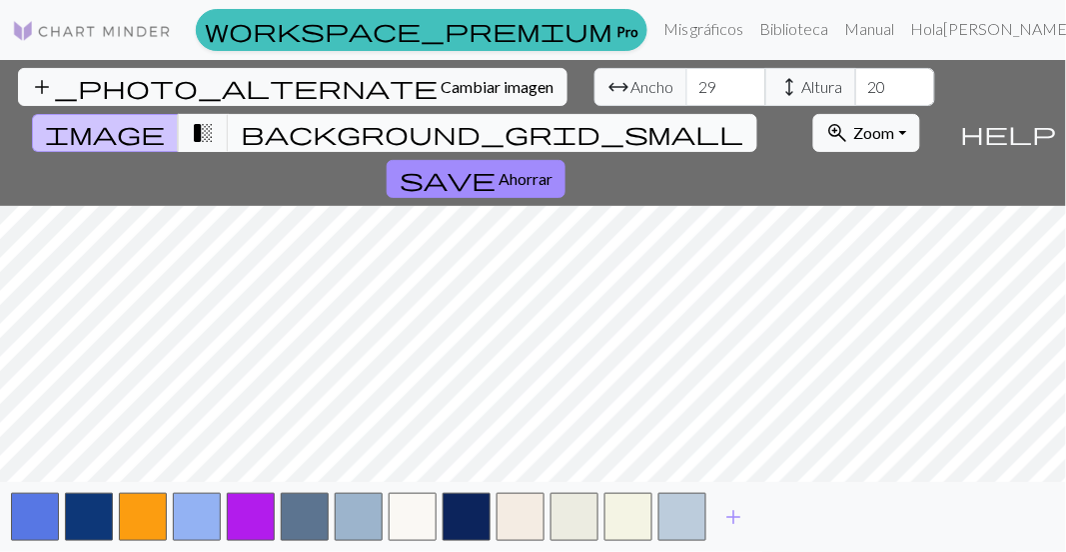
click at [707, 119] on span "background_grid_small" at bounding box center [493, 133] width 504 height 28
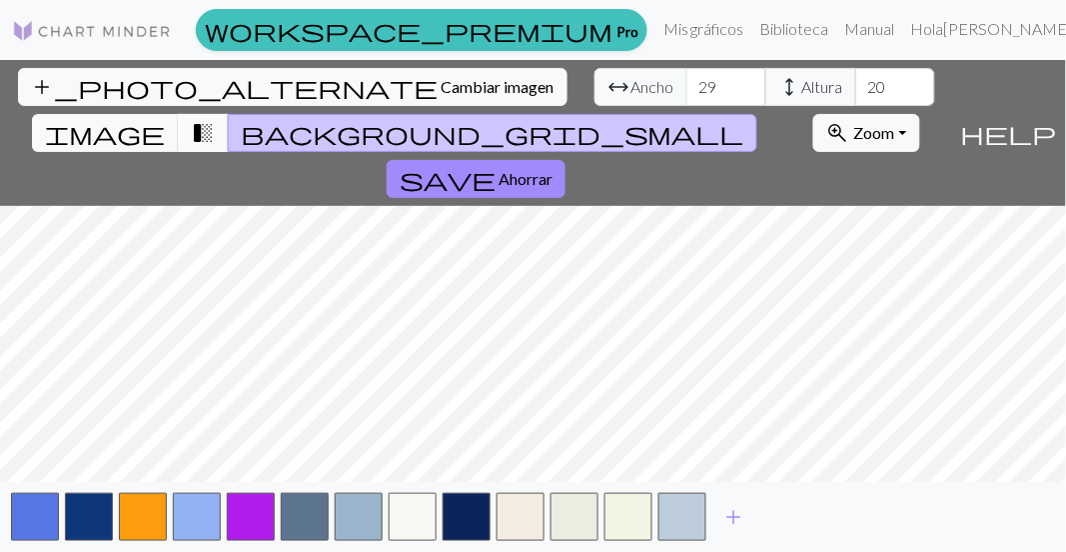
click at [215, 119] on span "transition_fade" at bounding box center [203, 133] width 24 height 28
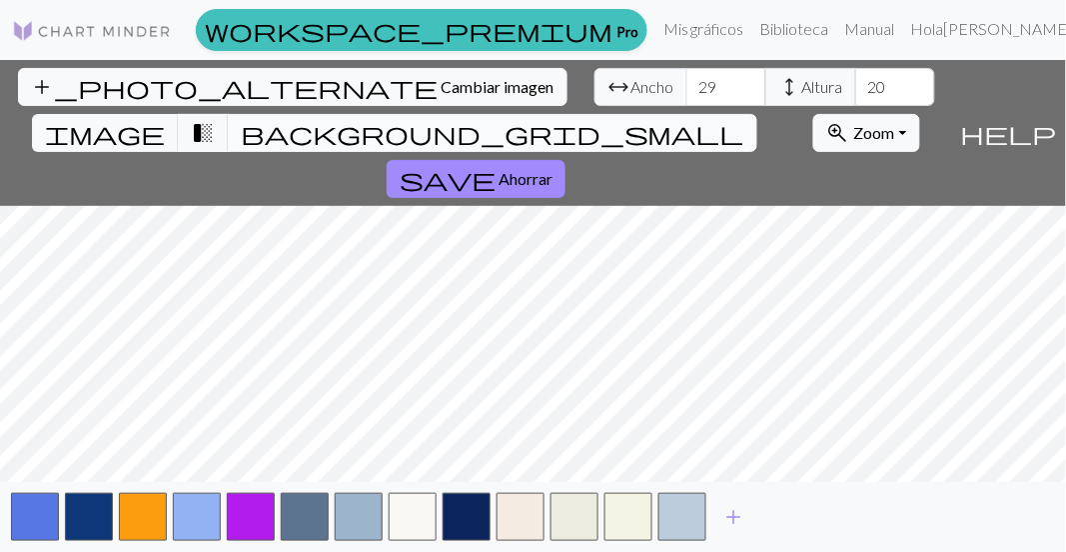
click at [706, 119] on span "background_grid_small" at bounding box center [493, 133] width 504 height 28
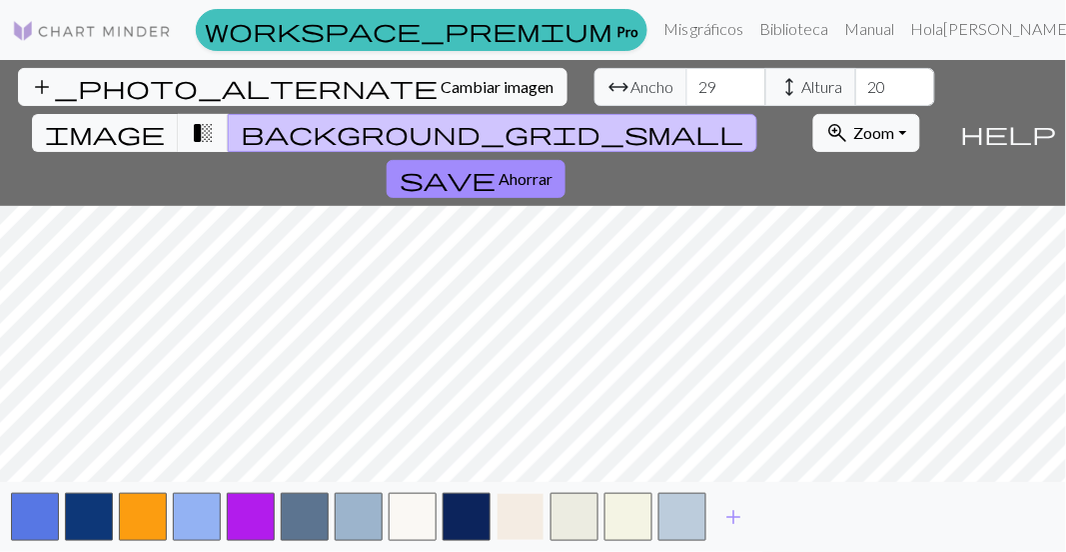
click at [520, 512] on button "button" at bounding box center [521, 517] width 48 height 48
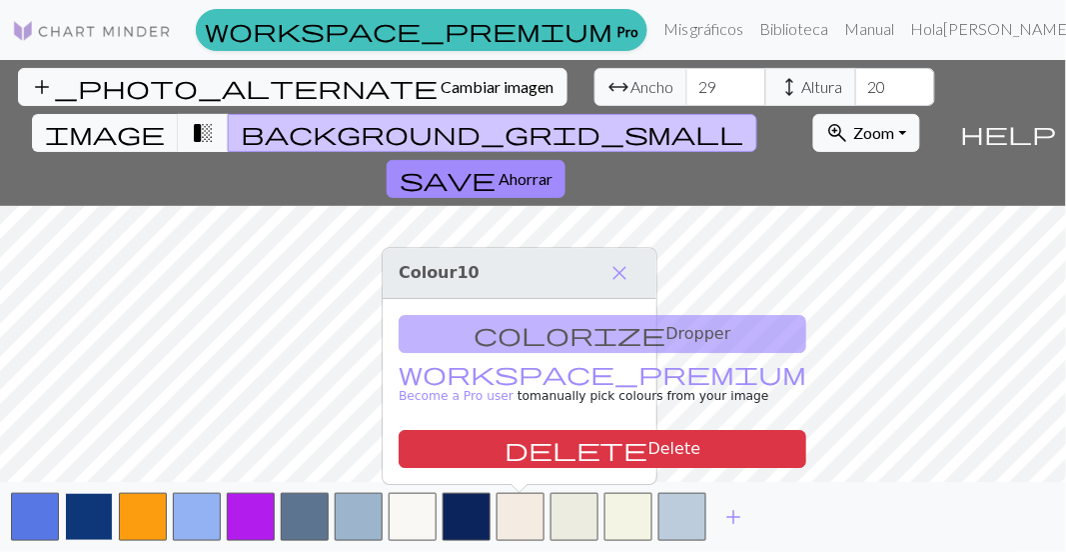
click at [84, 503] on button "button" at bounding box center [89, 517] width 48 height 48
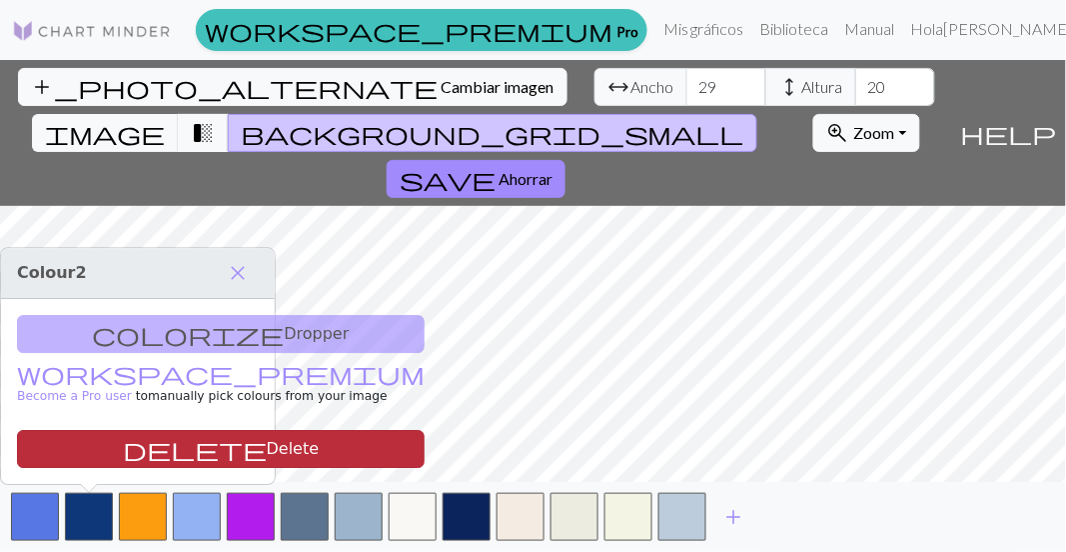
click at [125, 441] on span "delete" at bounding box center [195, 449] width 144 height 28
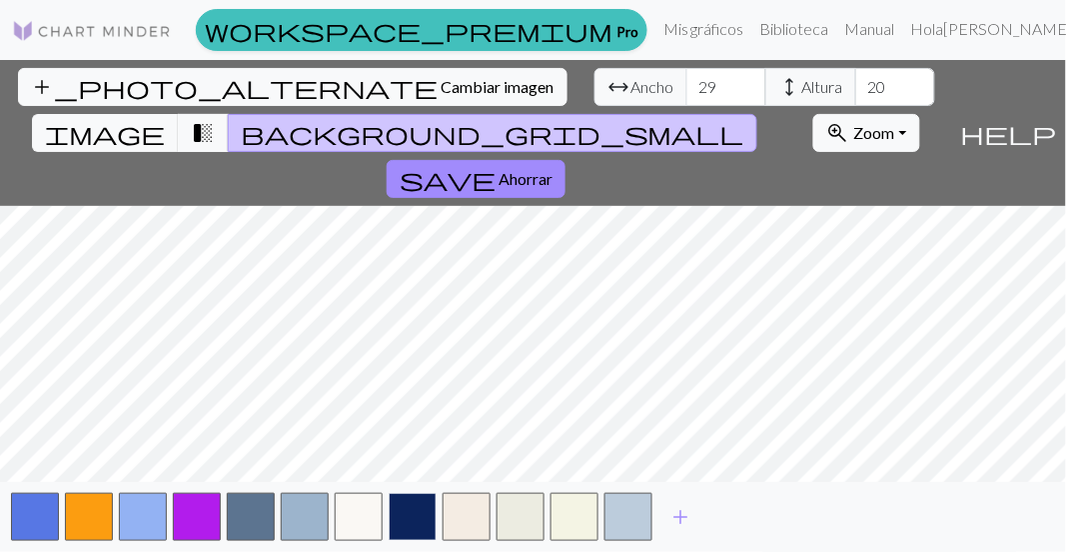
click at [410, 506] on button "button" at bounding box center [413, 517] width 48 height 48
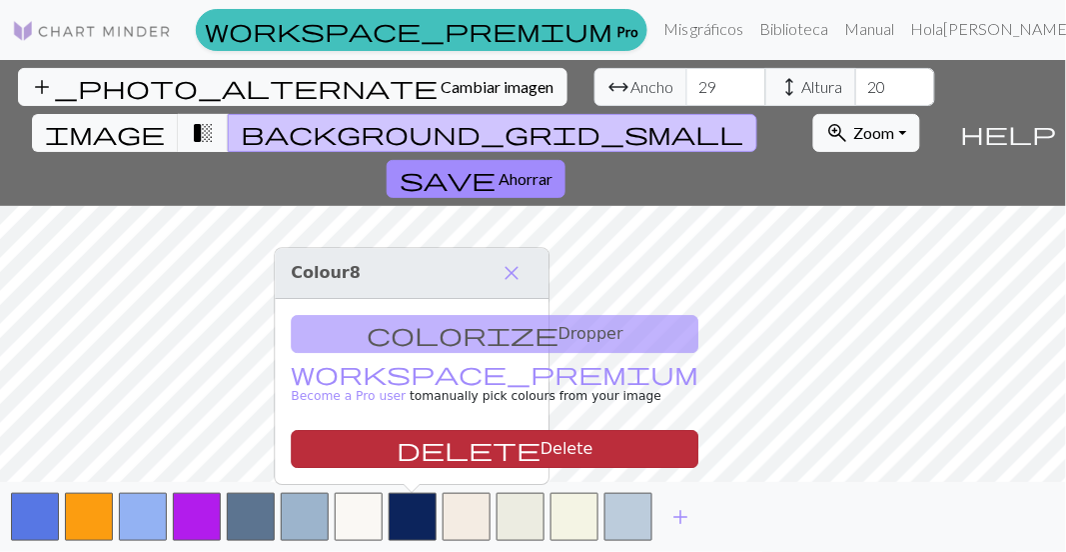
click at [397, 461] on span "delete" at bounding box center [469, 449] width 144 height 28
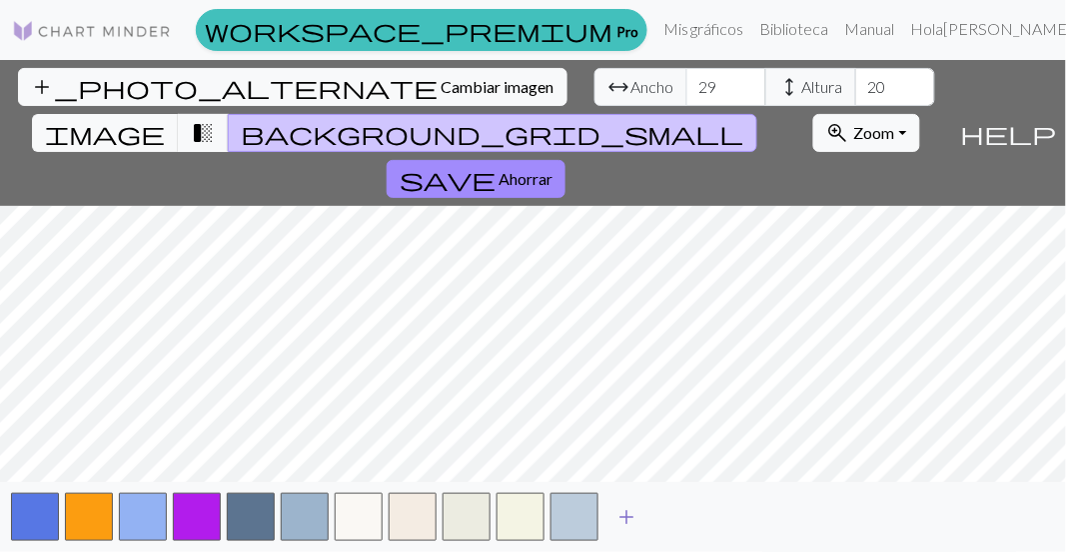
click at [614, 520] on span "add" at bounding box center [626, 517] width 24 height 28
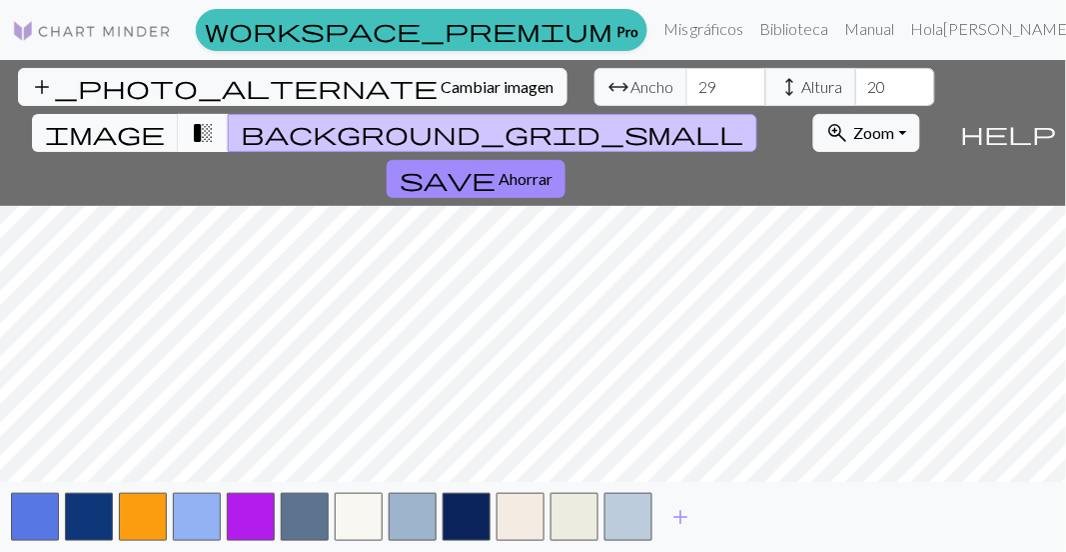
click at [215, 119] on span "transition_fade" at bounding box center [203, 133] width 24 height 28
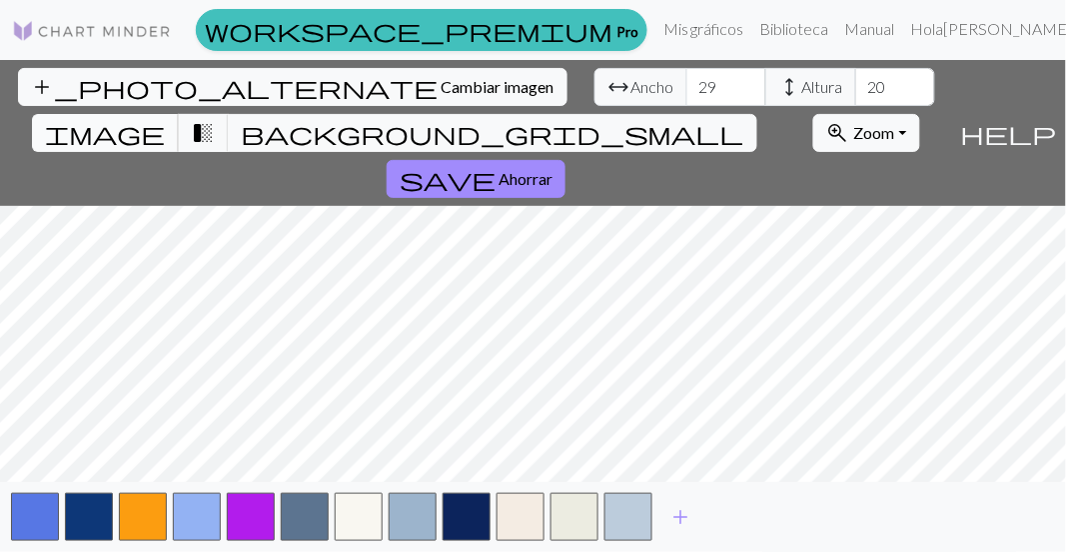
click at [165, 119] on span "image" at bounding box center [105, 133] width 120 height 28
click at [692, 114] on button "background_grid_small" at bounding box center [493, 133] width 530 height 38
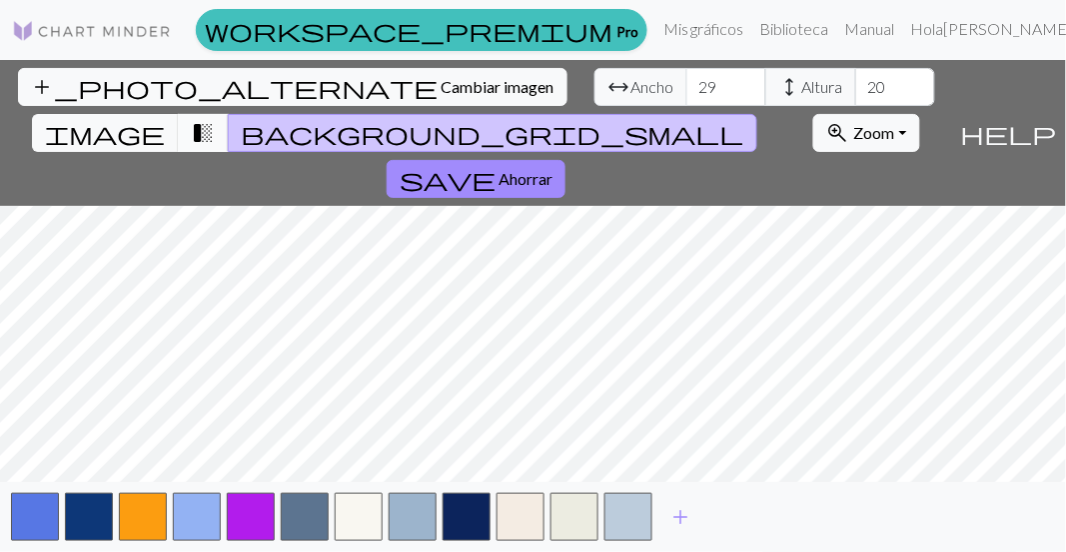
click at [215, 119] on span "transition_fade" at bounding box center [203, 133] width 24 height 28
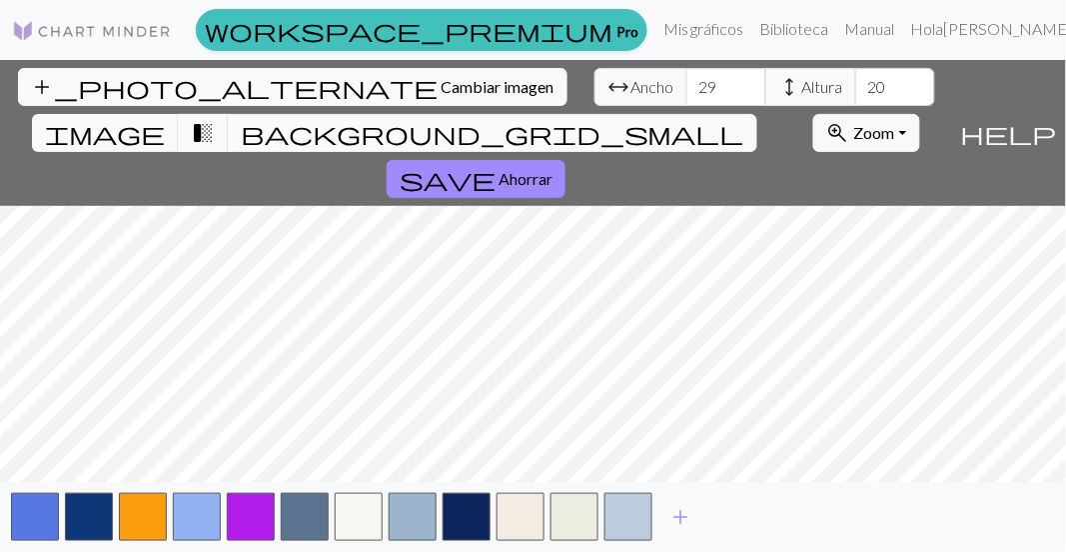
click at [692, 114] on button "background_grid_small" at bounding box center [493, 133] width 530 height 38
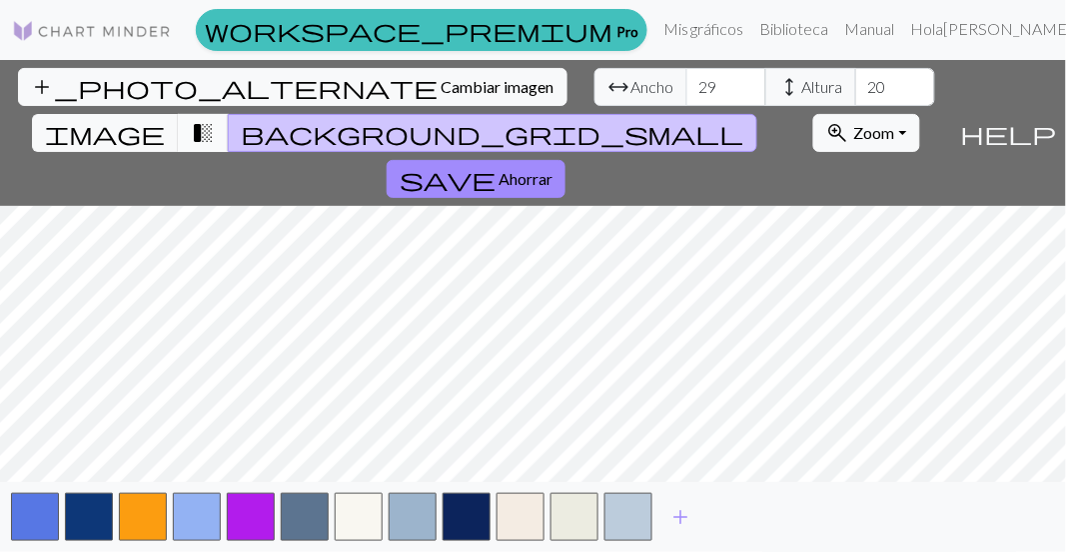
click at [229, 114] on button "transition_fade" at bounding box center [203, 133] width 51 height 38
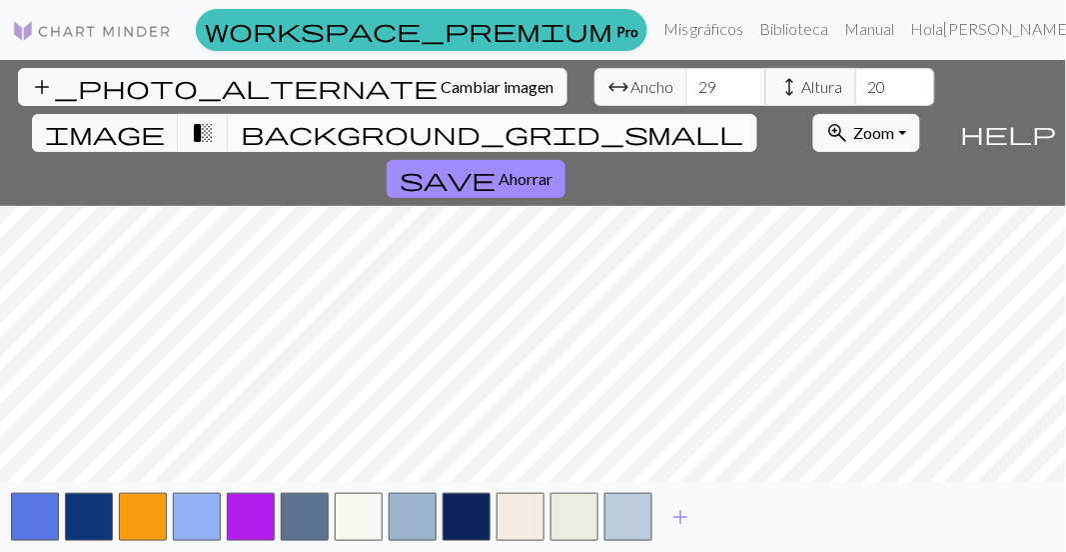
click at [694, 114] on button "background_grid_small" at bounding box center [493, 133] width 530 height 38
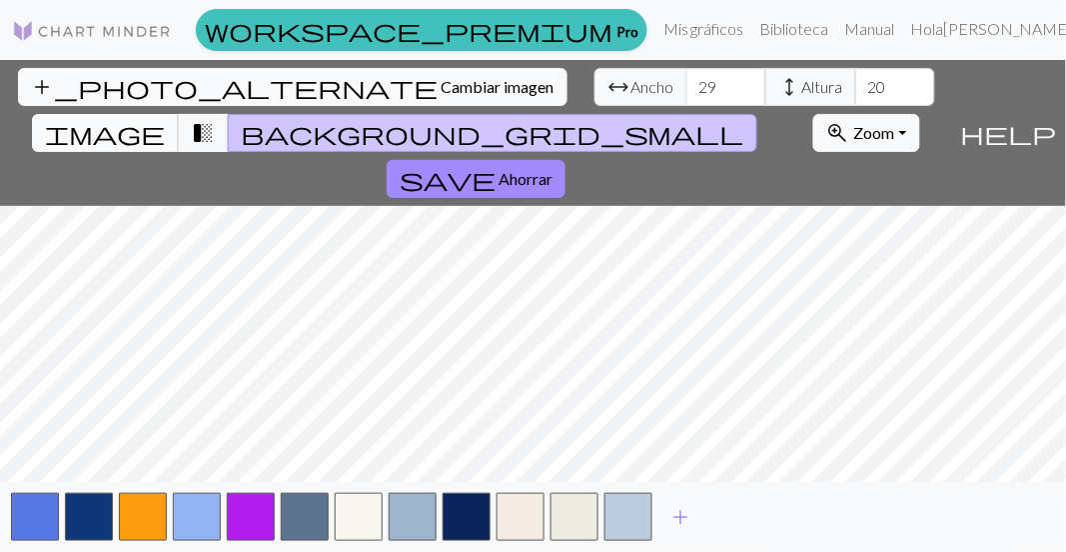
click at [165, 119] on span "image" at bounding box center [105, 133] width 120 height 28
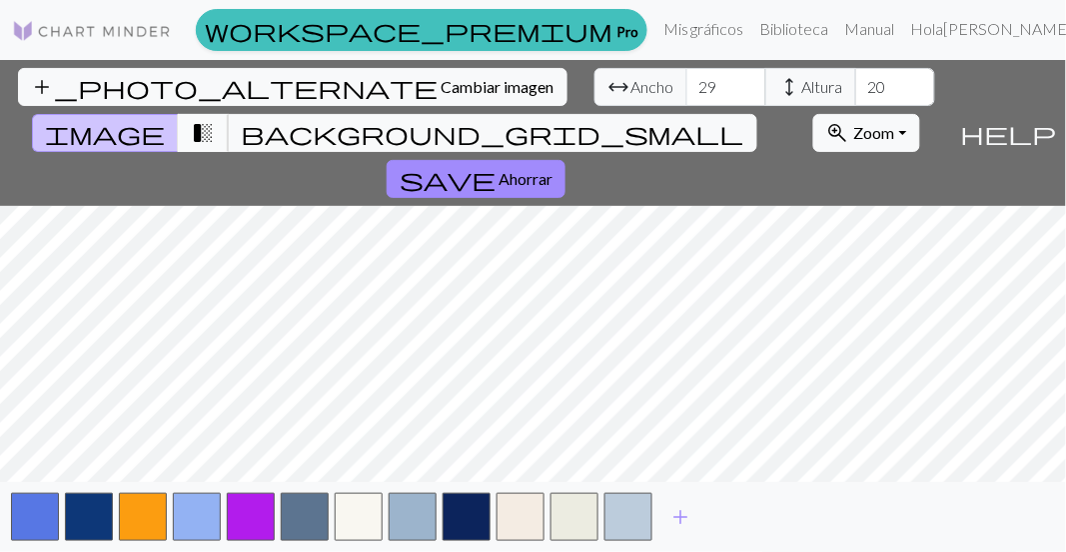
click at [229, 114] on button "transition_fade" at bounding box center [203, 133] width 51 height 38
click at [165, 119] on span "image" at bounding box center [105, 133] width 120 height 28
click at [229, 114] on button "transition_fade" at bounding box center [203, 133] width 51 height 38
click at [179, 114] on button "image" at bounding box center [105, 133] width 147 height 38
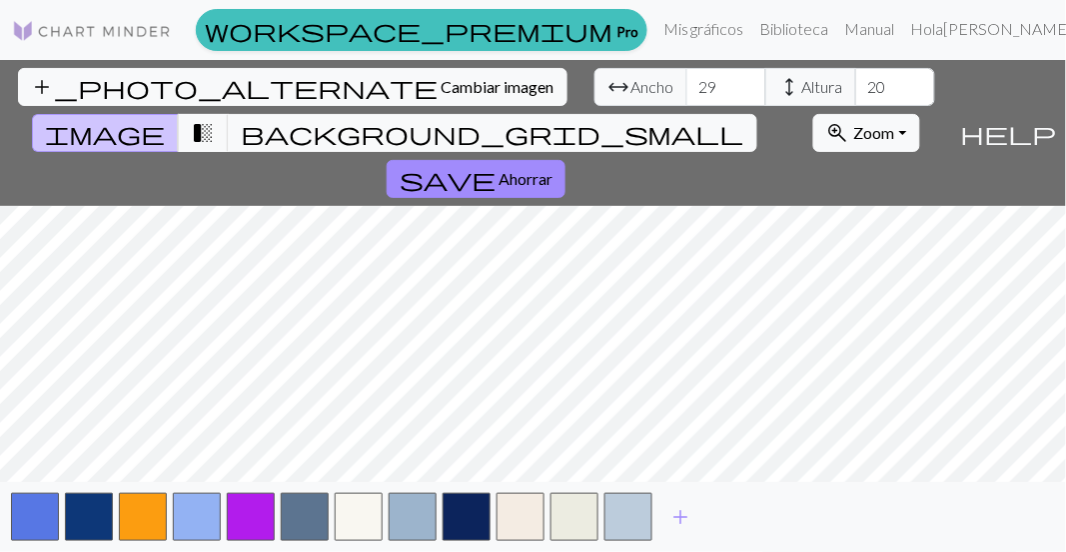
click at [592, 111] on div "add_photo_alternate Cambiar imagen arrow_range Ancho 29 height Altura 20 image …" at bounding box center [476, 133] width 952 height 146
click at [680, 516] on span "add" at bounding box center [680, 517] width 24 height 28
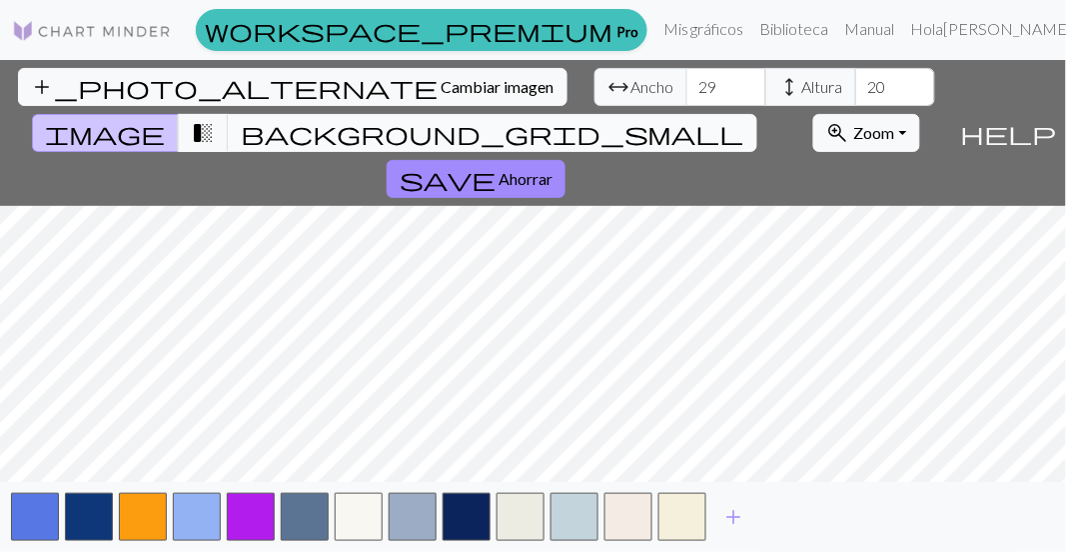
click at [694, 114] on button "background_grid_small" at bounding box center [493, 133] width 530 height 38
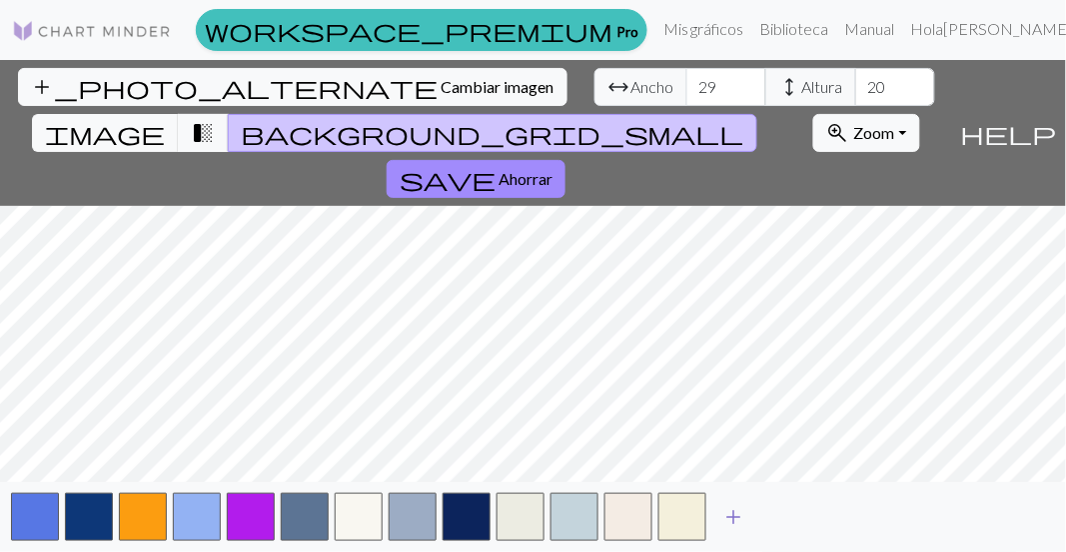
click at [730, 521] on span "add" at bounding box center [734, 517] width 24 height 28
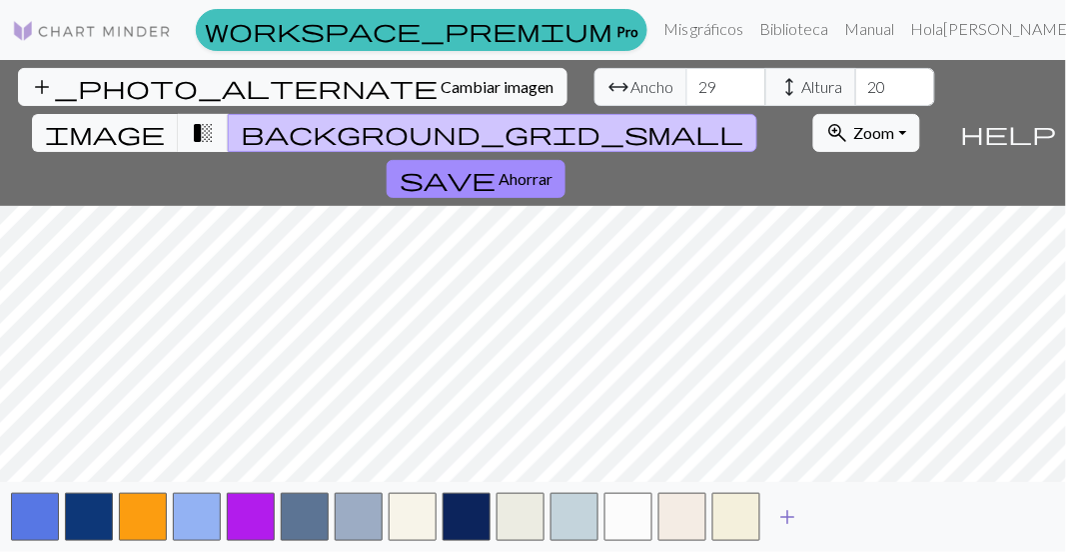
click at [730, 521] on button "button" at bounding box center [736, 517] width 48 height 48
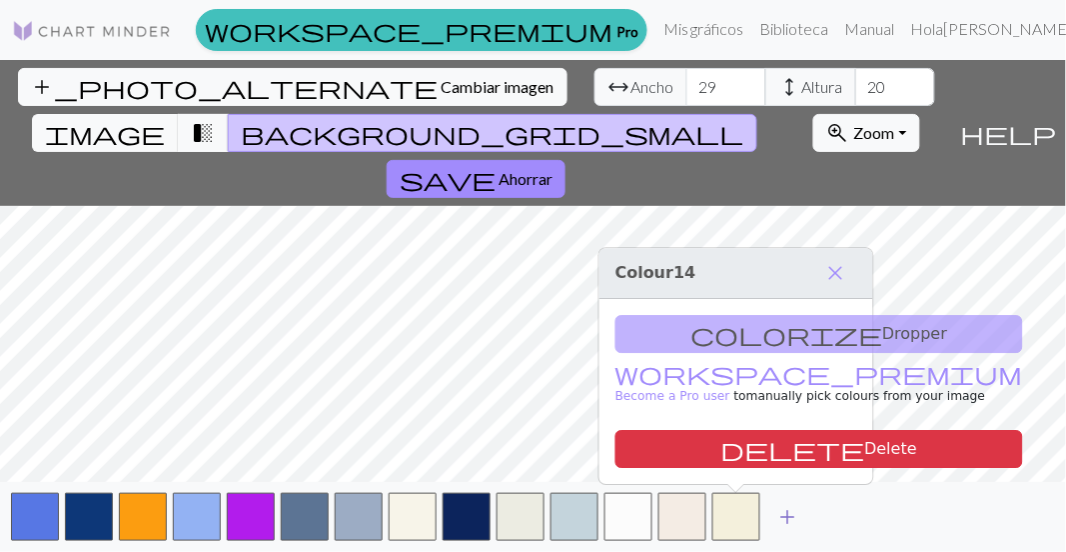
click at [730, 521] on button "button" at bounding box center [736, 517] width 48 height 48
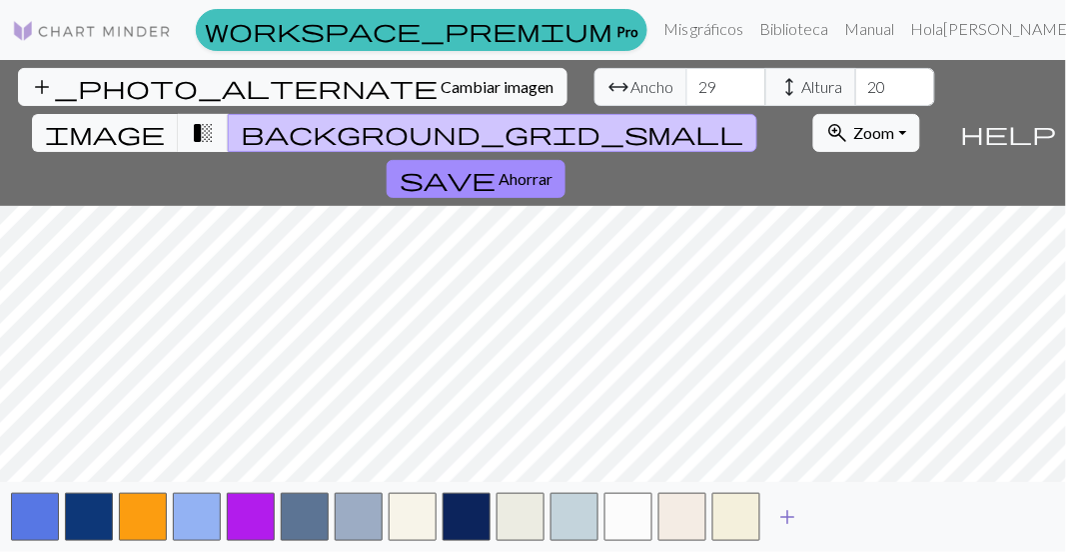
click at [791, 524] on span "add" at bounding box center [788, 517] width 24 height 28
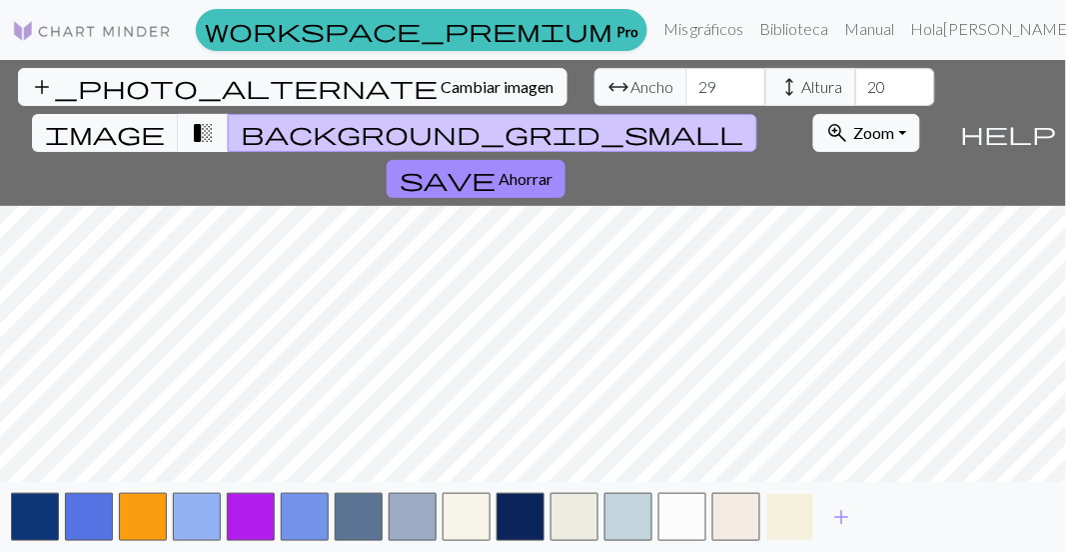
click at [786, 517] on button "button" at bounding box center [790, 517] width 48 height 48
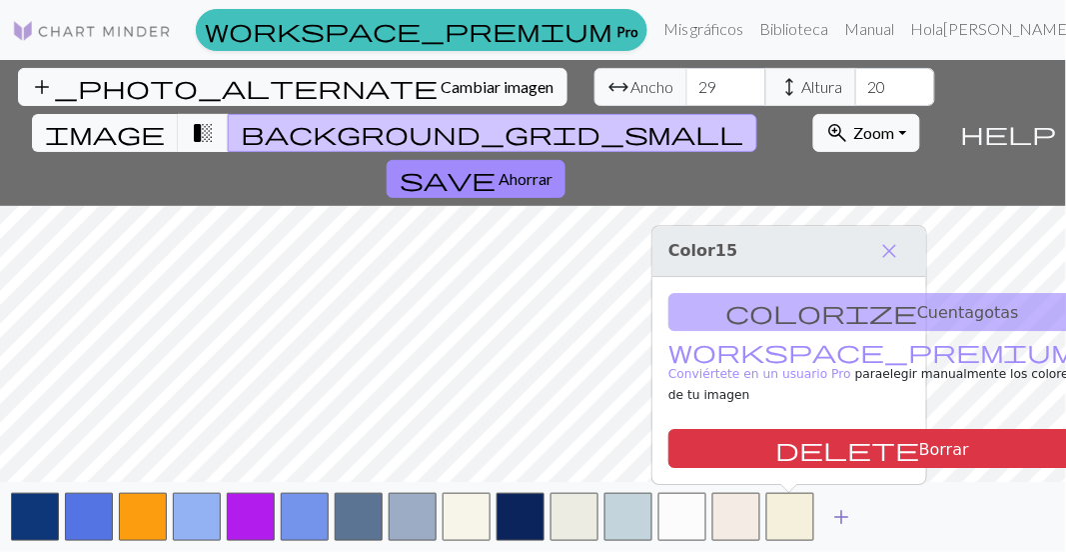
click at [839, 514] on span "add" at bounding box center [842, 517] width 24 height 28
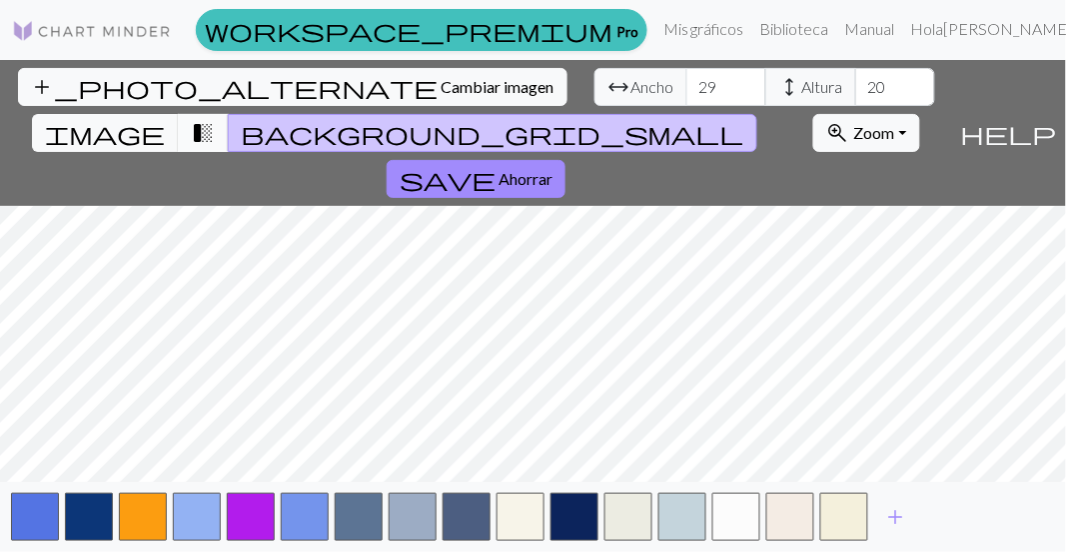
click at [229, 114] on button "transition_fade" at bounding box center [203, 133] width 51 height 38
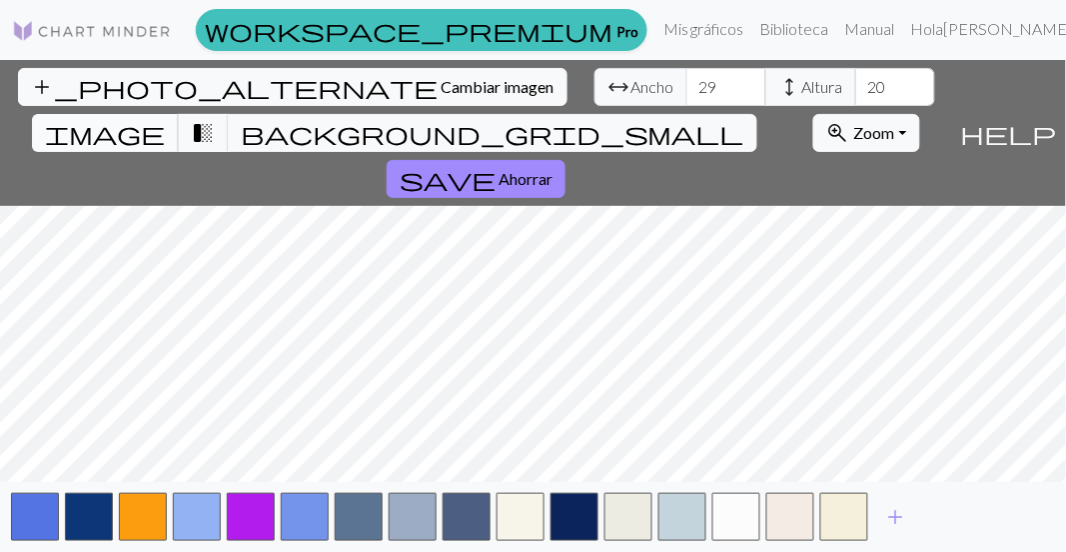
click at [165, 119] on span "image" at bounding box center [105, 133] width 120 height 28
click at [215, 119] on span "transition_fade" at bounding box center [203, 133] width 24 height 28
click at [165, 119] on span "image" at bounding box center [105, 133] width 120 height 28
click at [215, 119] on span "transition_fade" at bounding box center [203, 133] width 24 height 28
click at [165, 119] on span "image" at bounding box center [105, 133] width 120 height 28
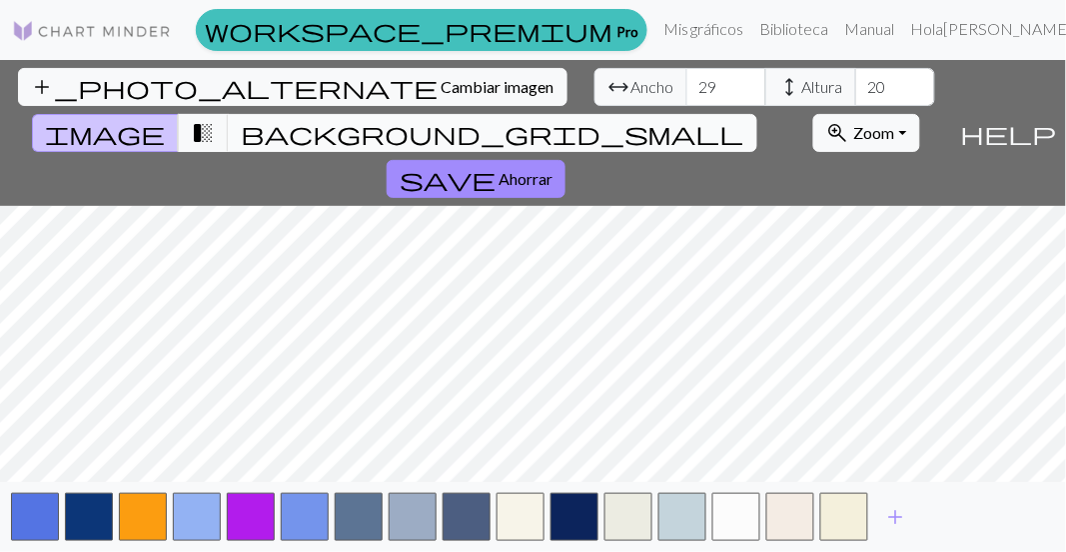
click at [719, 119] on span "background_grid_small" at bounding box center [493, 133] width 504 height 28
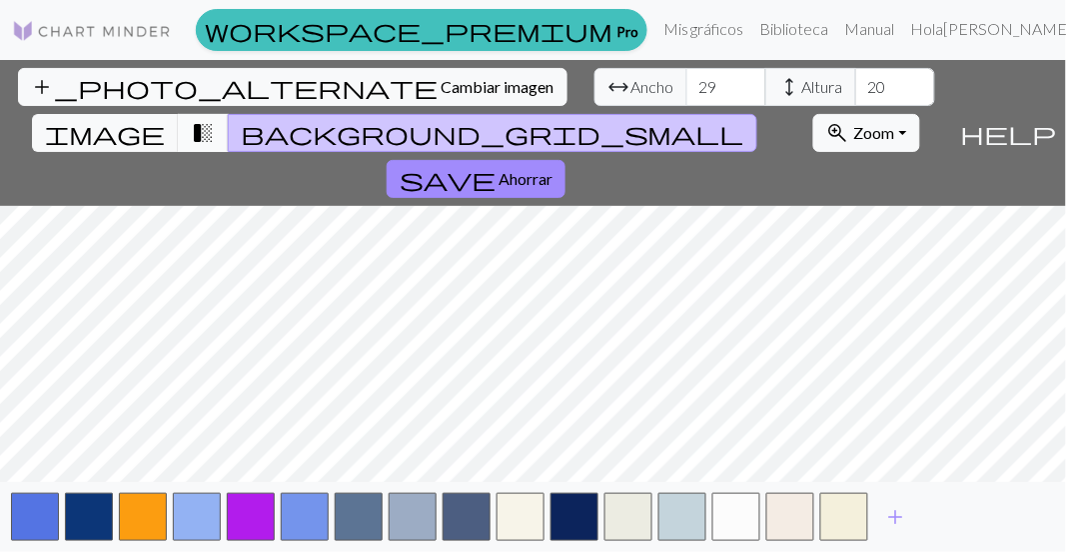
click at [215, 119] on span "transition_fade" at bounding box center [203, 133] width 24 height 28
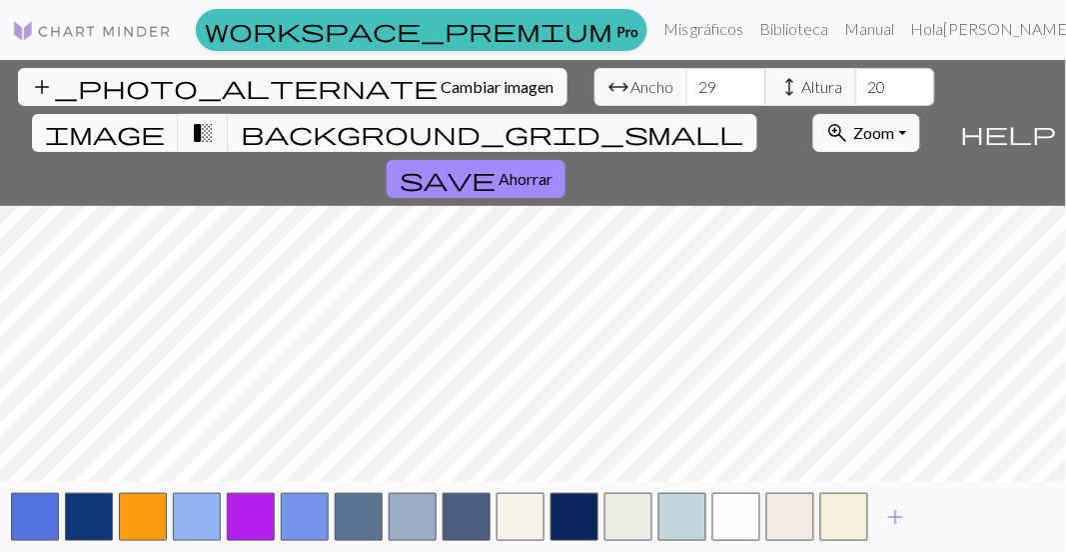
click at [577, 104] on div "add_photo_alternate Cambiar imagen arrow_range Ancho 29 height Altura 20 image …" at bounding box center [476, 133] width 952 height 146
click at [165, 119] on span "image" at bounding box center [105, 133] width 120 height 28
click at [26, 518] on button "button" at bounding box center [35, 517] width 48 height 48
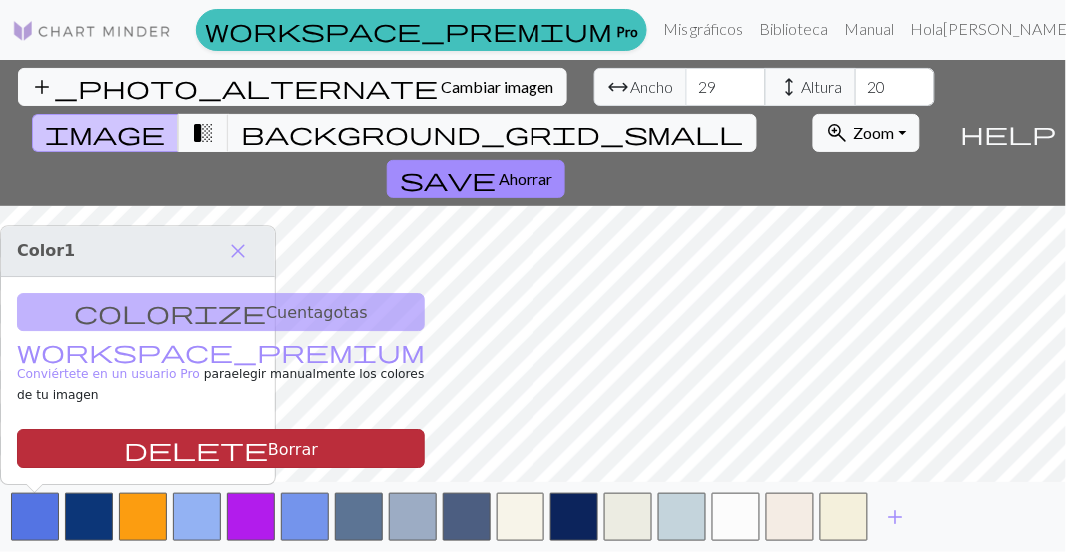
click at [81, 453] on button "delete Borrar" at bounding box center [221, 449] width 408 height 39
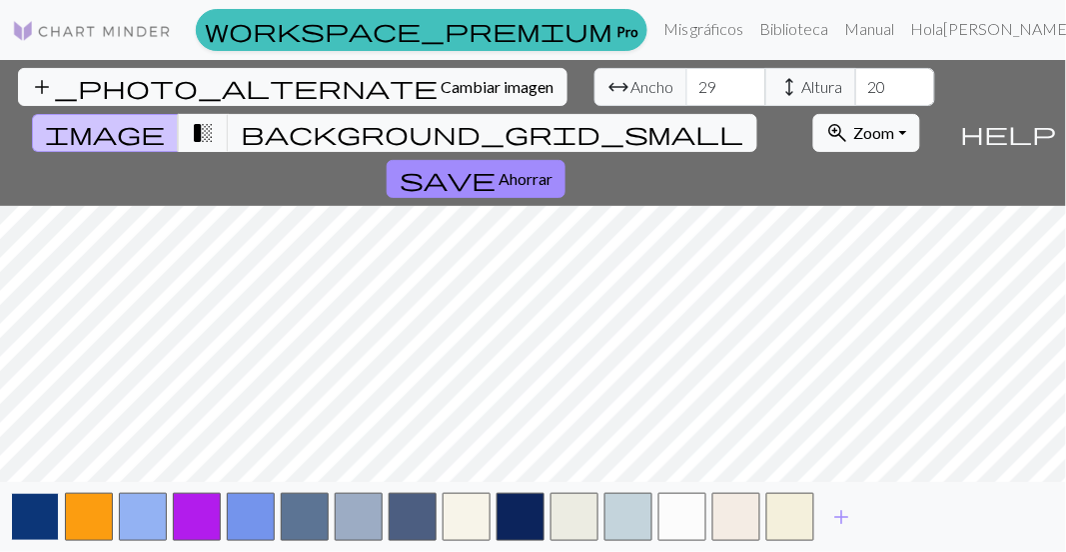
click at [45, 514] on button "button" at bounding box center [35, 517] width 48 height 48
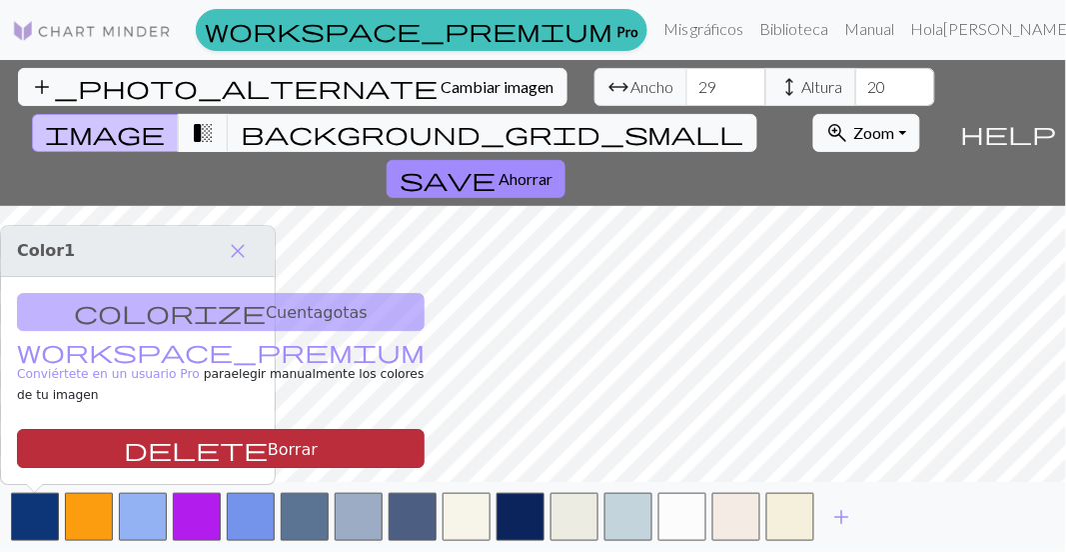
click at [93, 436] on button "delete Borrar" at bounding box center [221, 449] width 408 height 39
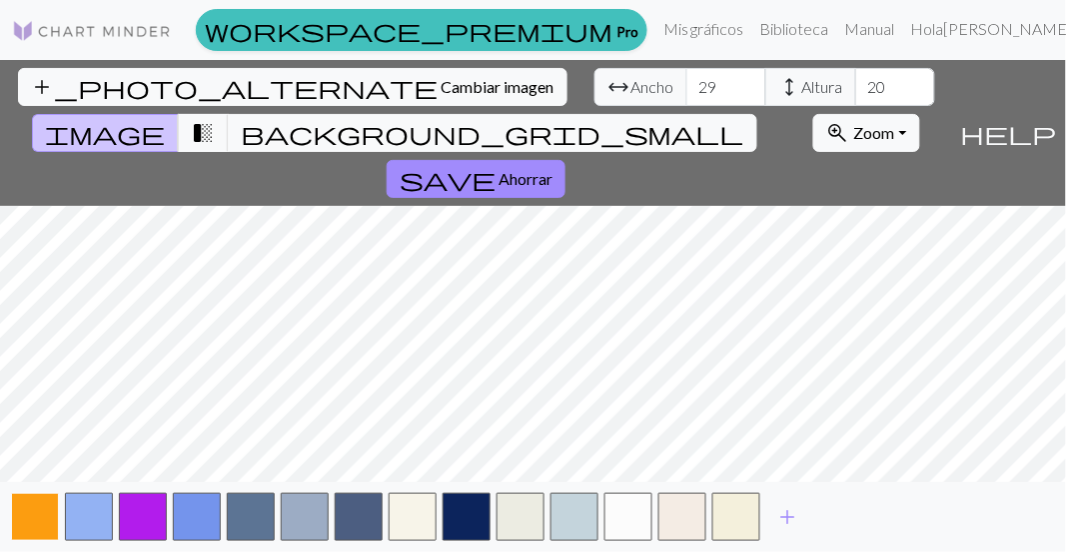
click at [47, 512] on button "button" at bounding box center [35, 517] width 48 height 48
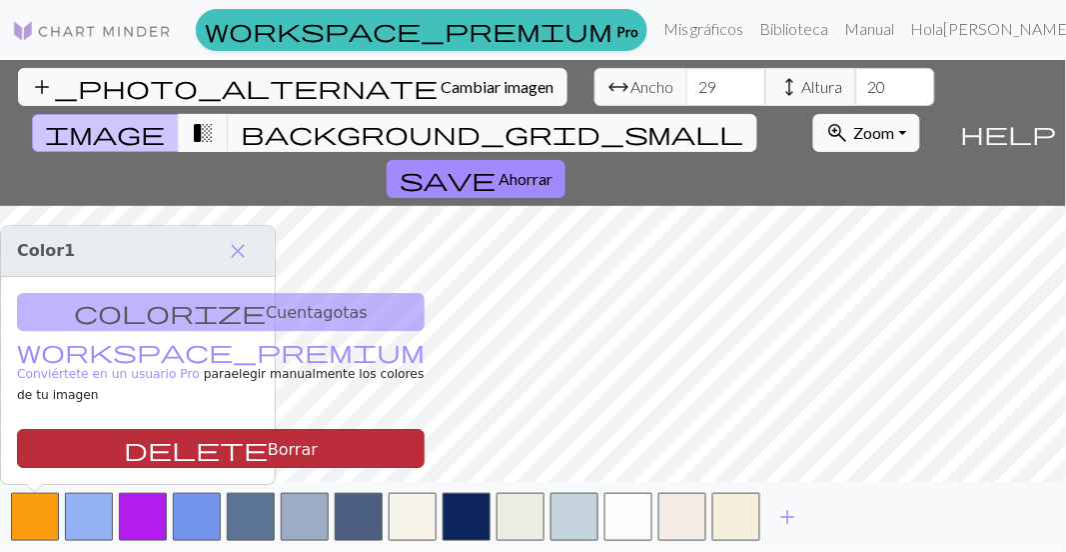
click at [83, 448] on button "delete Borrar" at bounding box center [221, 449] width 408 height 39
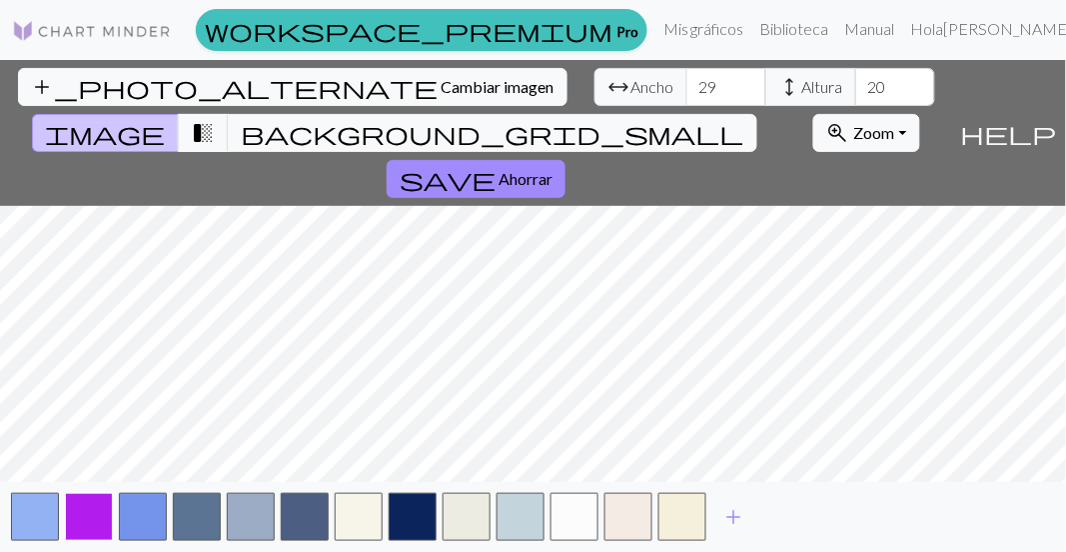
click at [70, 510] on button "button" at bounding box center [89, 517] width 48 height 48
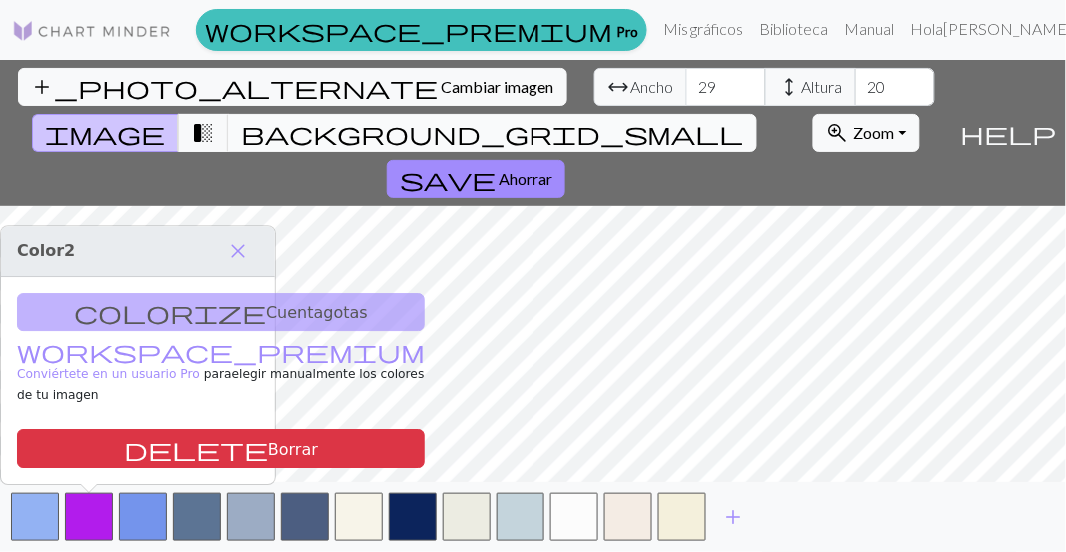
click at [712, 119] on span "background_grid_small" at bounding box center [493, 133] width 504 height 28
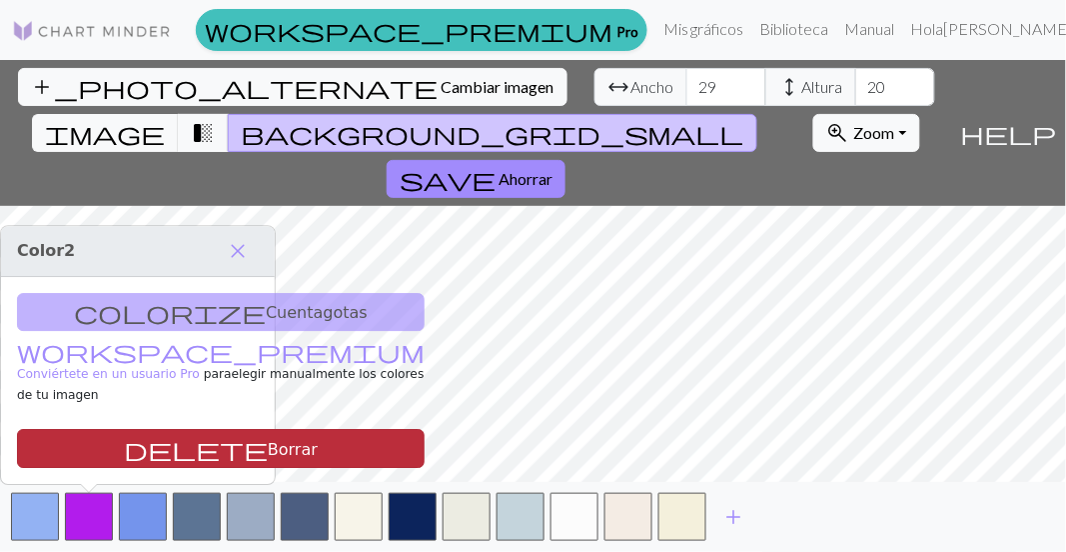
click at [268, 448] on font "Borrar" at bounding box center [293, 448] width 50 height 19
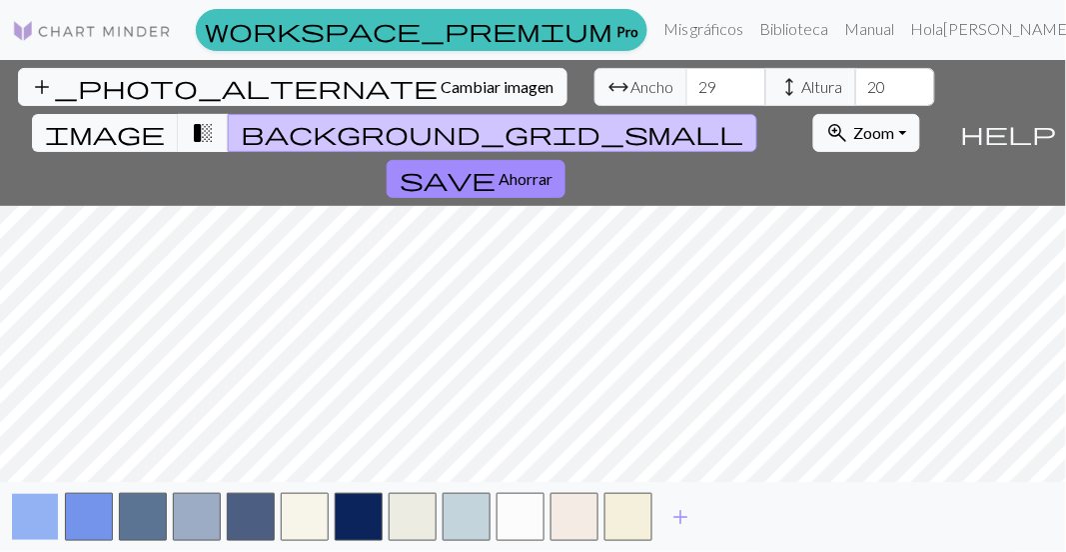
click at [34, 515] on button "button" at bounding box center [35, 517] width 48 height 48
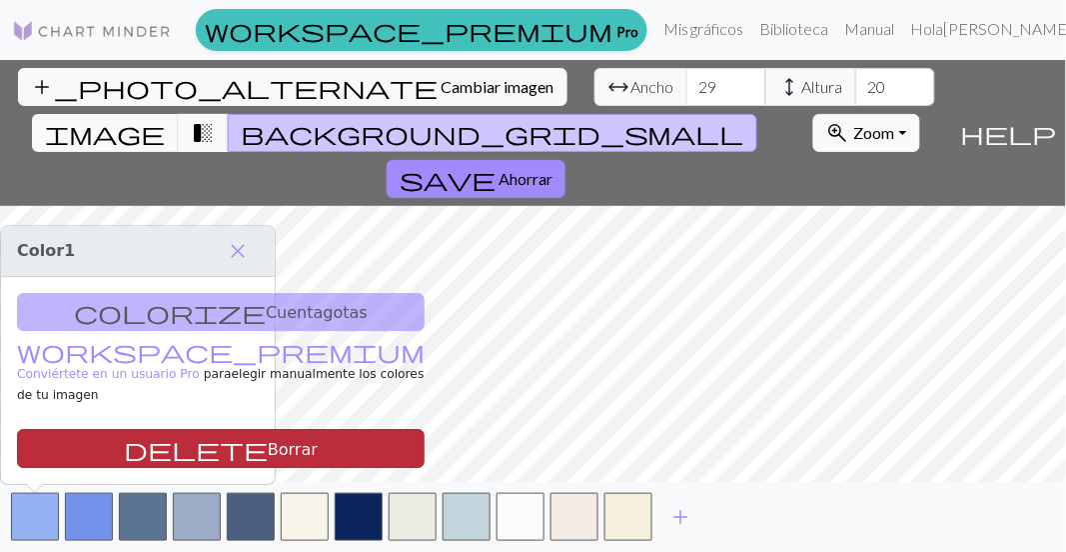
click at [72, 455] on button "delete Borrar" at bounding box center [221, 449] width 408 height 39
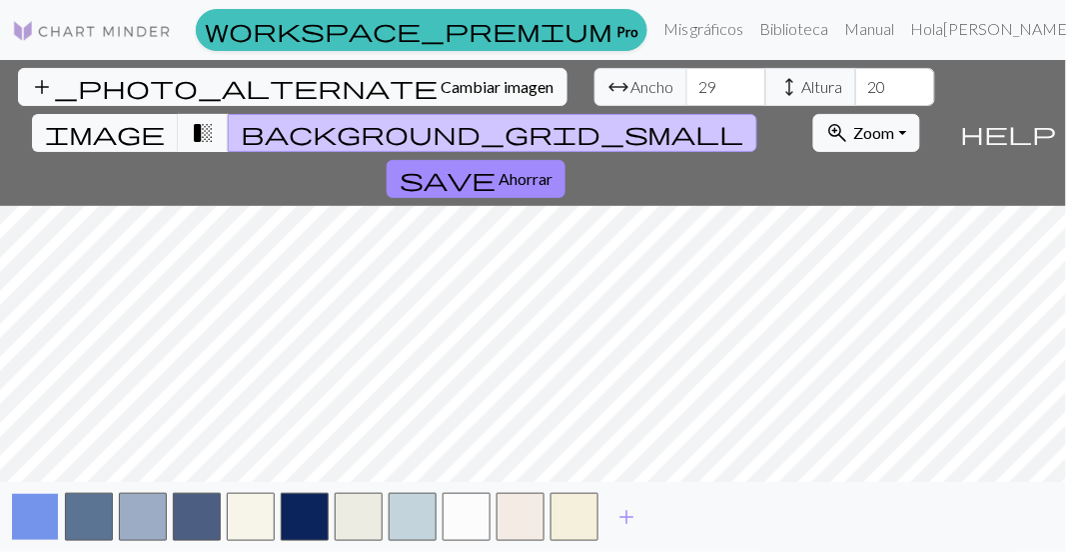
click at [51, 523] on button "button" at bounding box center [35, 517] width 48 height 48
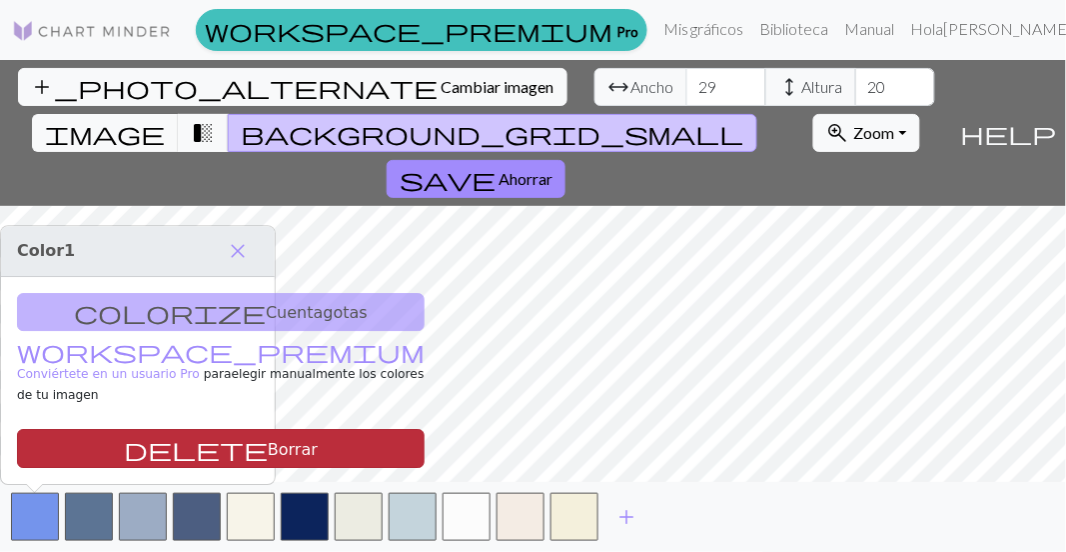
click at [72, 446] on button "delete Borrar" at bounding box center [221, 449] width 408 height 39
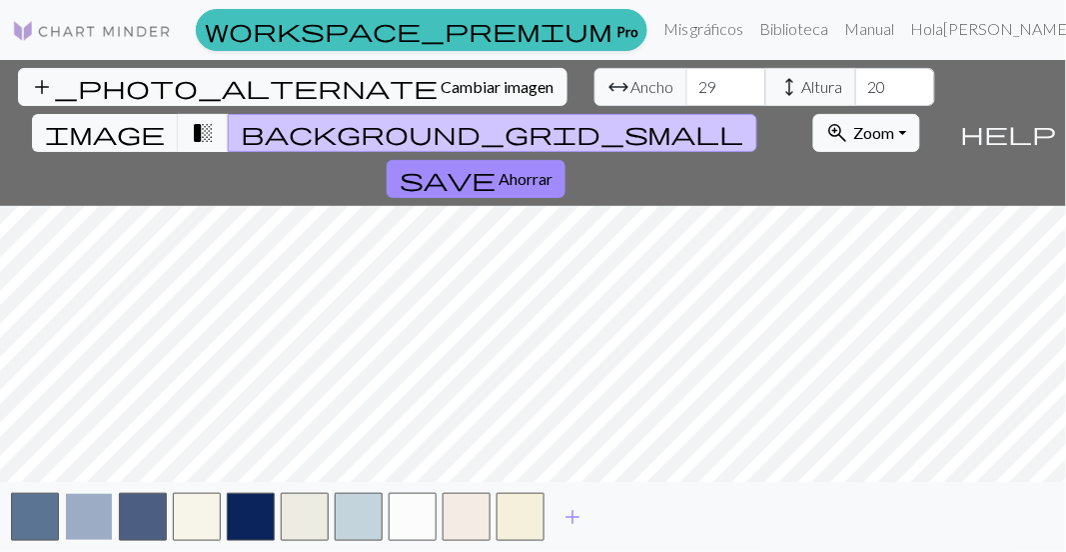
click at [65, 506] on button "button" at bounding box center [89, 517] width 48 height 48
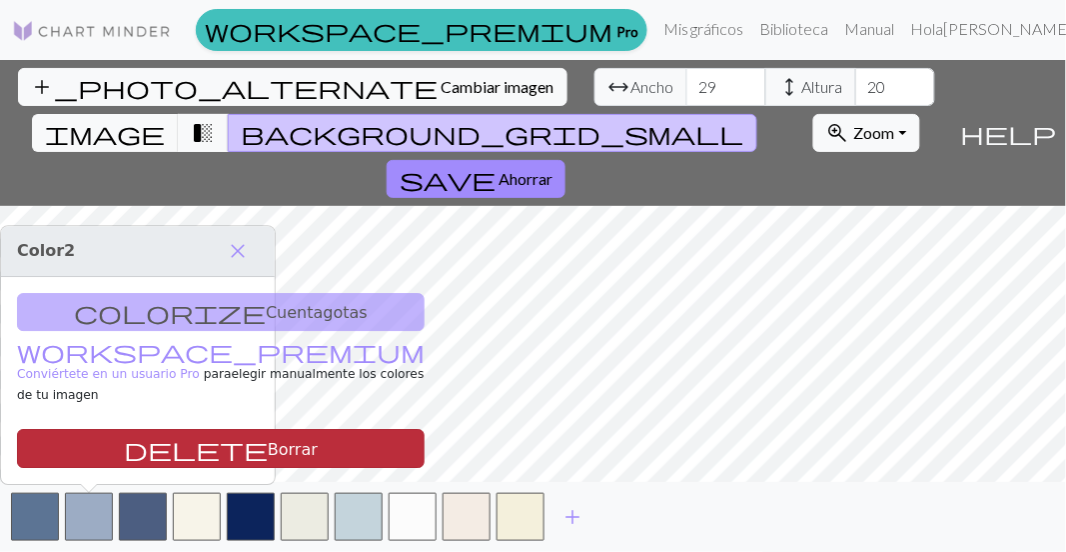
click at [67, 465] on button "delete Borrar" at bounding box center [221, 449] width 408 height 39
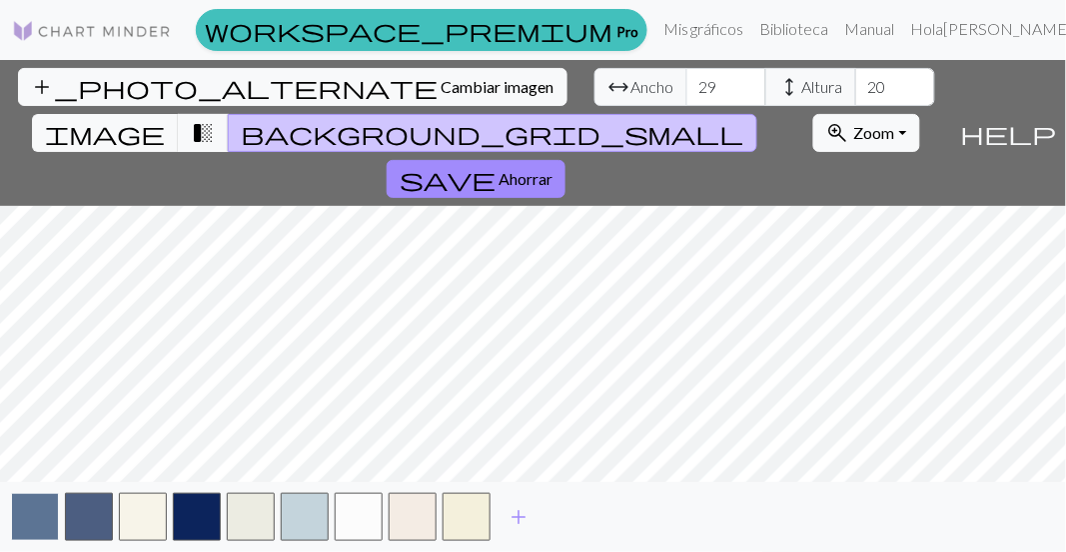
click at [47, 512] on button "button" at bounding box center [35, 517] width 48 height 48
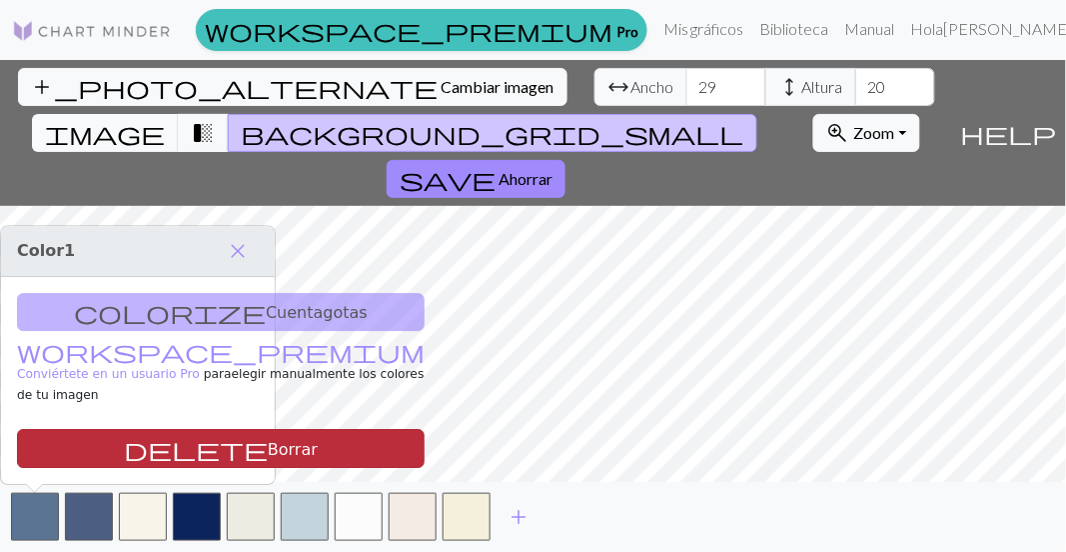
click at [80, 430] on button "delete Borrar" at bounding box center [221, 449] width 408 height 39
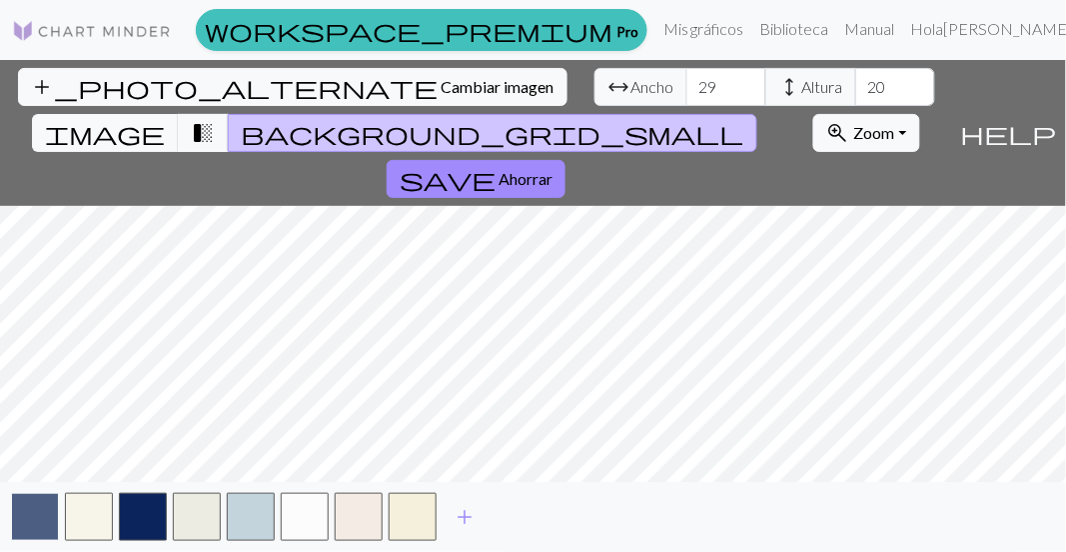
click at [45, 503] on button "button" at bounding box center [35, 517] width 48 height 48
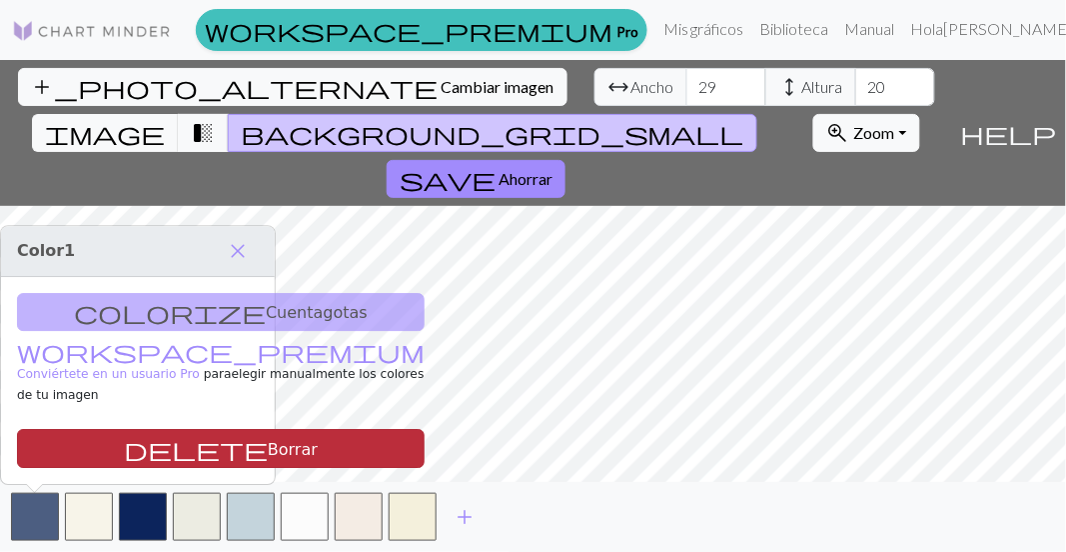
click at [95, 454] on button "delete Borrar" at bounding box center [221, 449] width 408 height 39
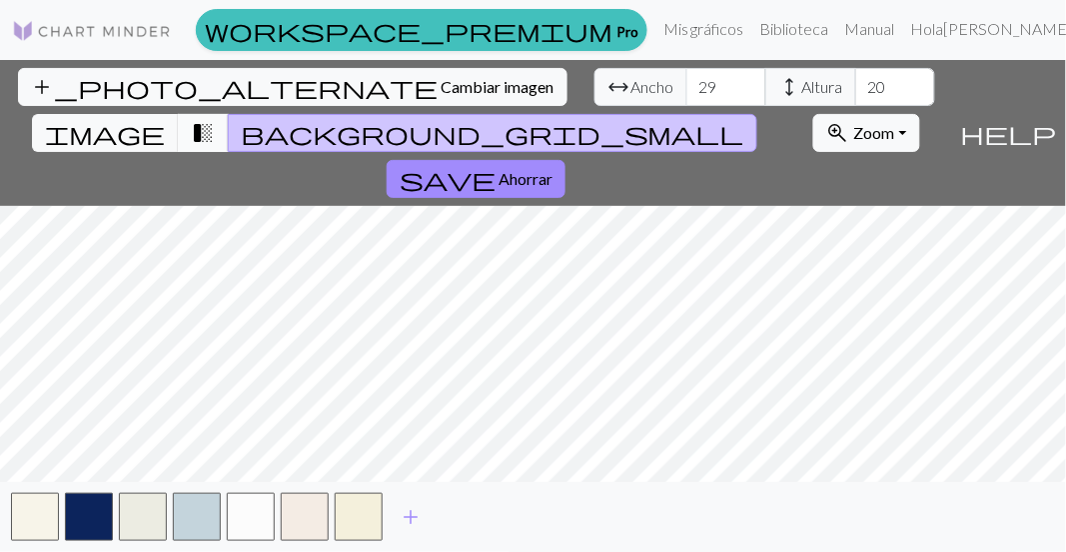
click at [215, 119] on span "transition_fade" at bounding box center [203, 133] width 24 height 28
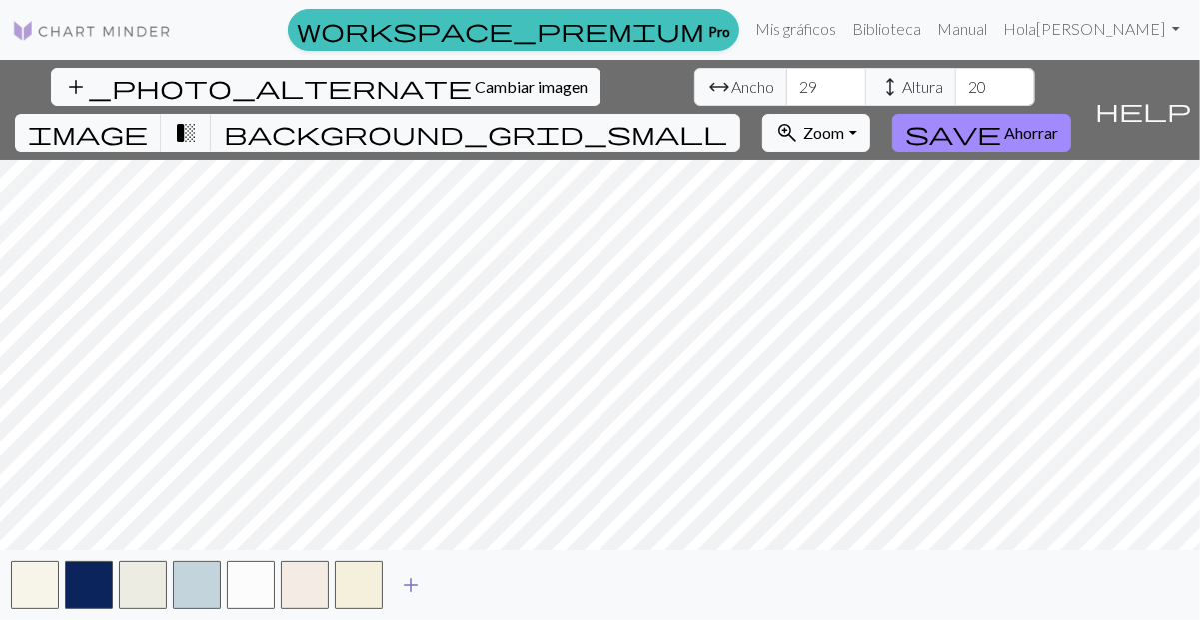
click at [423, 551] on button "add" at bounding box center [411, 586] width 50 height 38
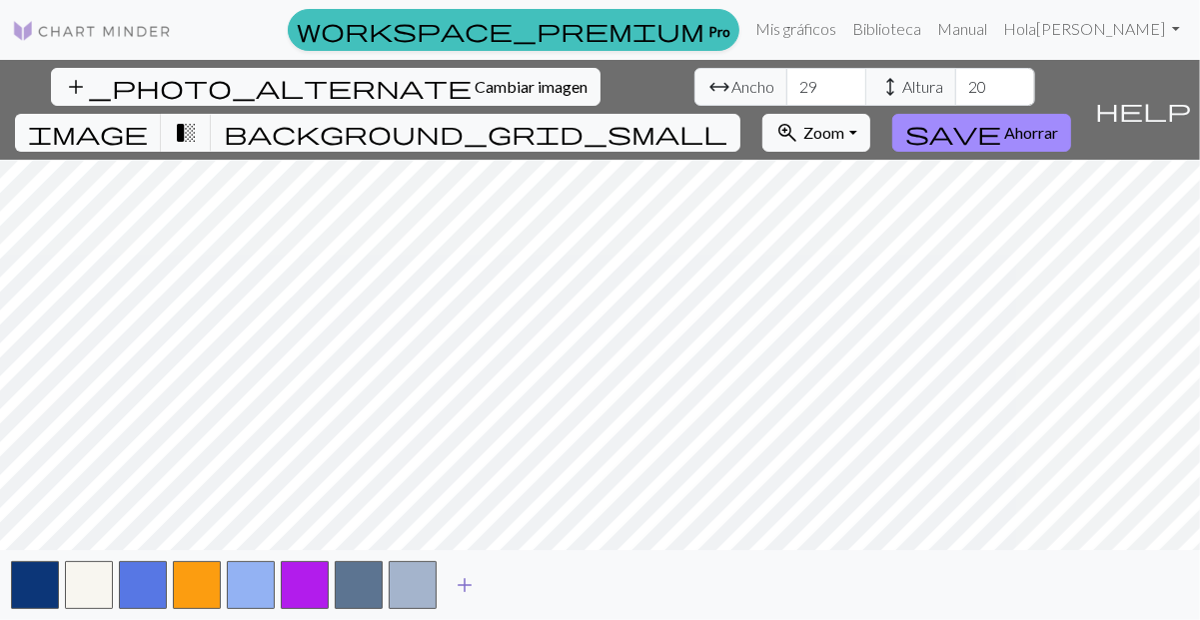
click at [423, 551] on button "button" at bounding box center [413, 586] width 48 height 48
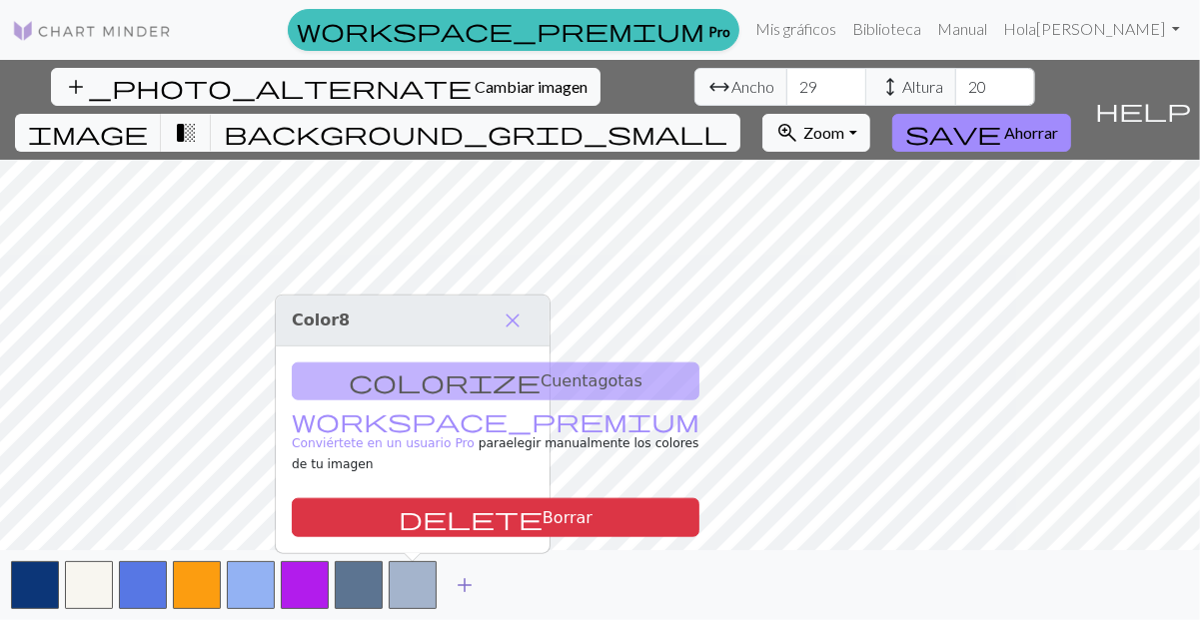
click at [467, 551] on span "add" at bounding box center [465, 586] width 24 height 28
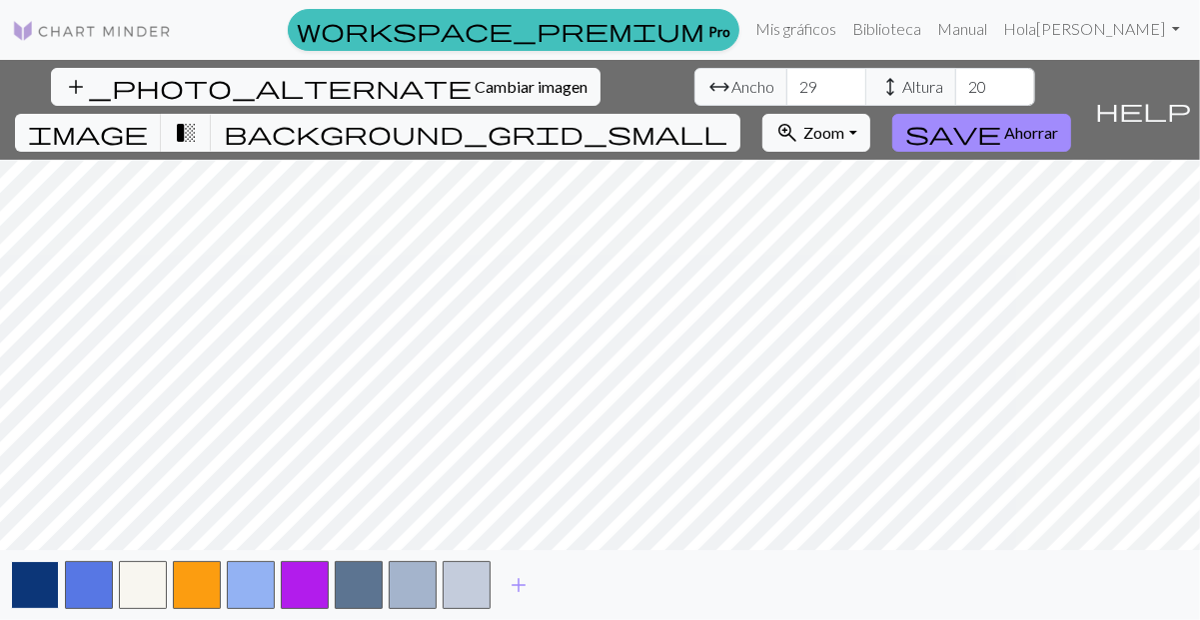
click at [25, 551] on button "button" at bounding box center [35, 586] width 48 height 48
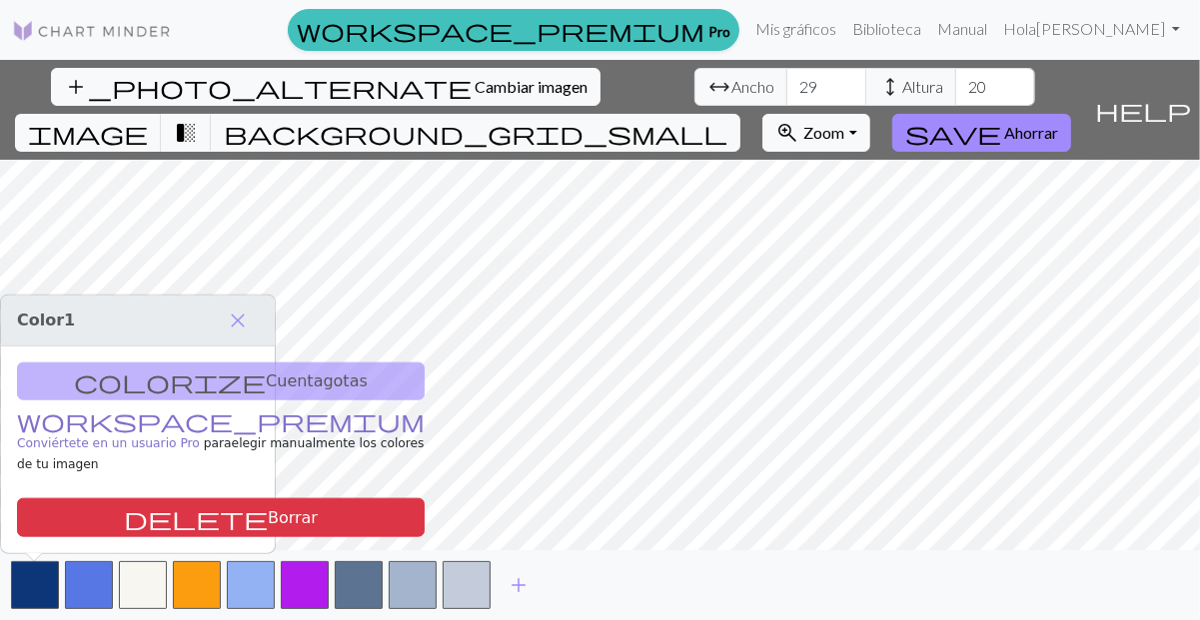
click at [145, 443] on font "Conviértete en un usuario Pro" at bounding box center [108, 444] width 183 height 14
click at [275, 335] on div "Color 1 close colorize Cuentagotas workspace_premium Conviértete en un usuario …" at bounding box center [138, 424] width 276 height 261
click at [240, 333] on span "close" at bounding box center [238, 320] width 24 height 28
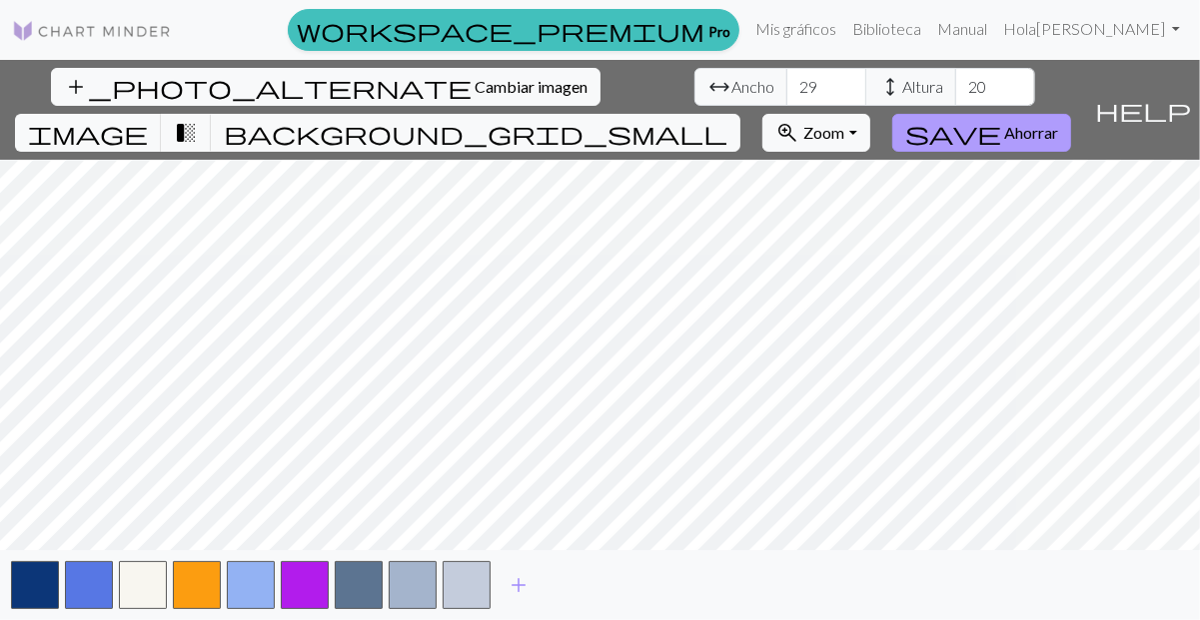
click at [1065, 114] on button "save Ahorrar" at bounding box center [981, 133] width 179 height 38
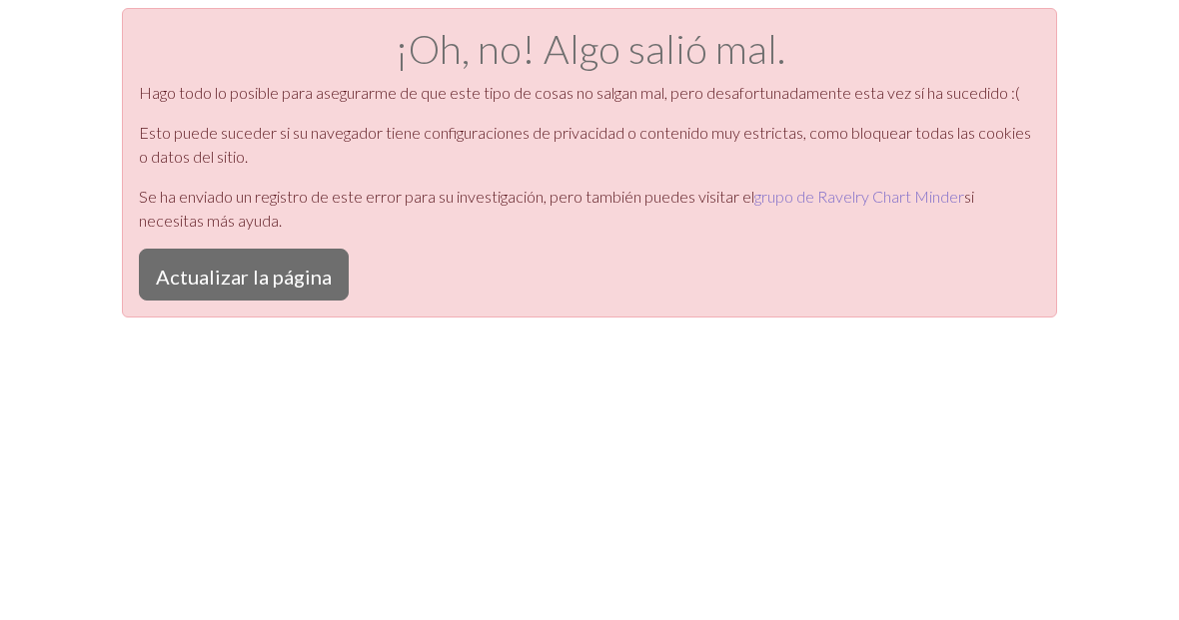
click at [757, 187] on font "grupo de Ravelry Chart Minder" at bounding box center [859, 196] width 210 height 19
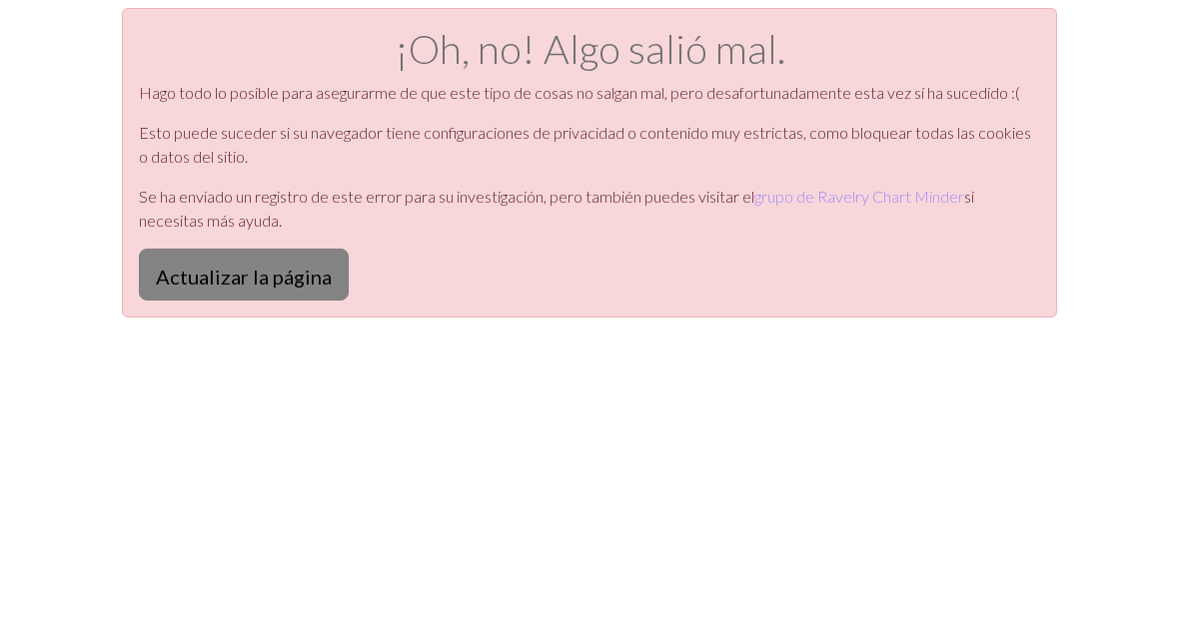
click at [202, 265] on font "Actualizar la página" at bounding box center [244, 277] width 176 height 24
click at [157, 249] on button "Actualizar la página" at bounding box center [244, 275] width 210 height 52
